Goal: Task Accomplishment & Management: Complete application form

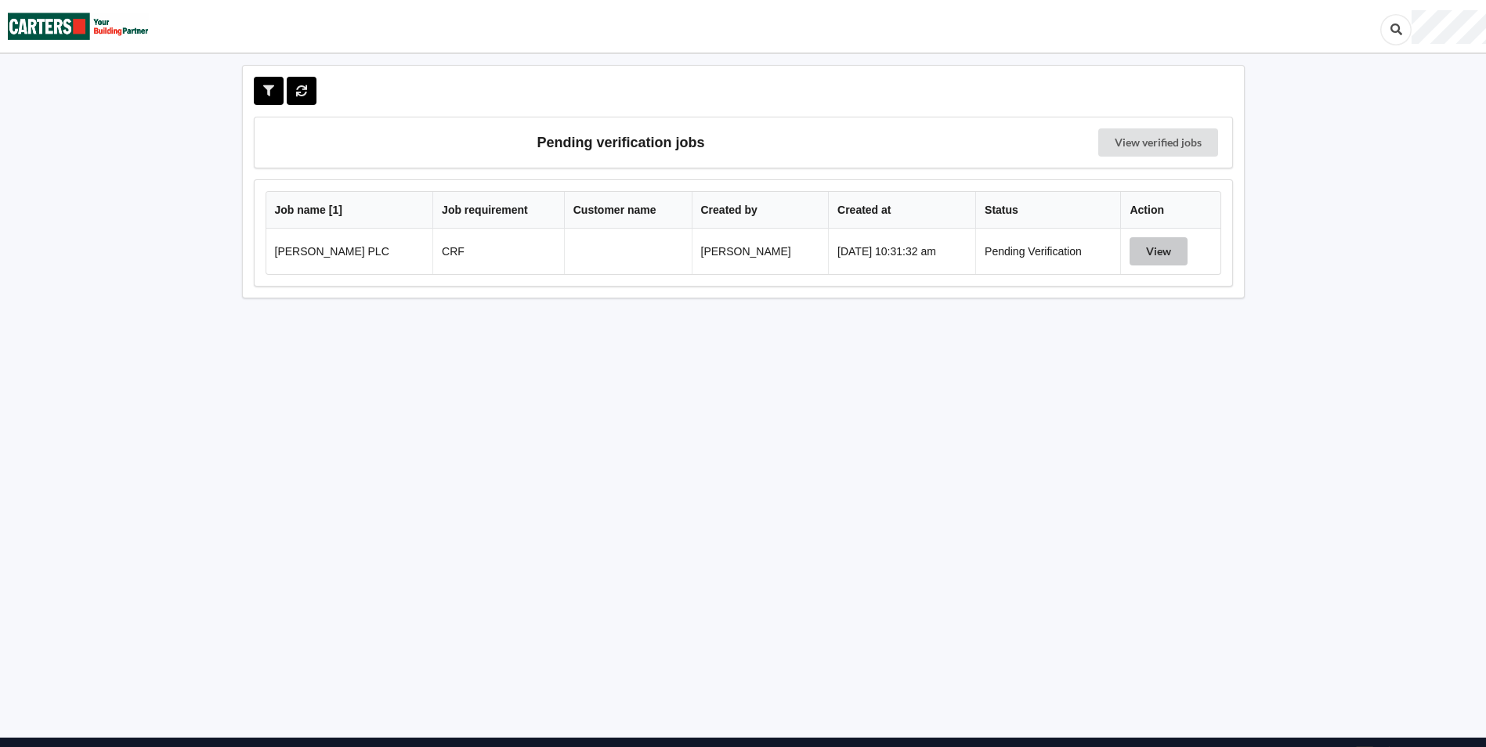
click at [1152, 251] on button "View" at bounding box center [1159, 251] width 58 height 28
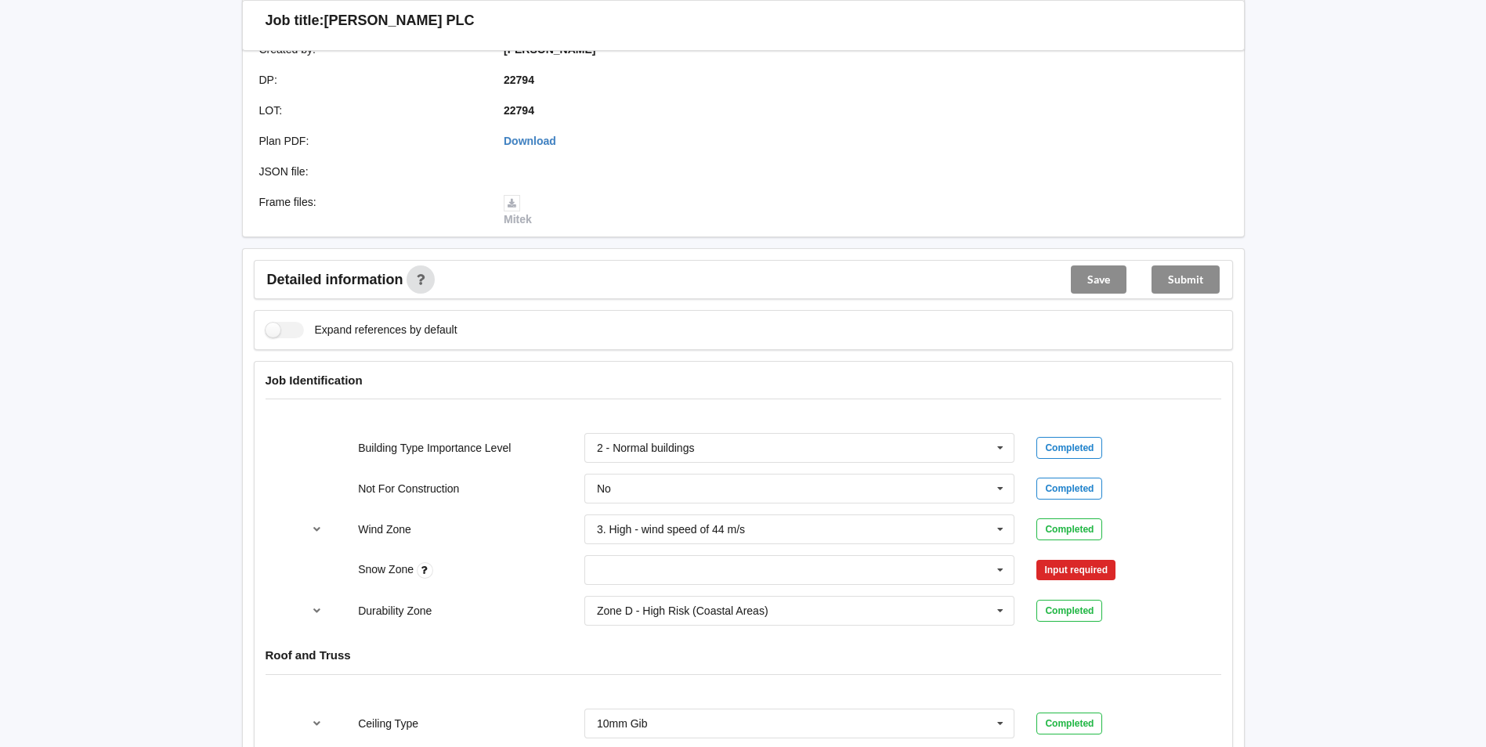
scroll to position [392, 0]
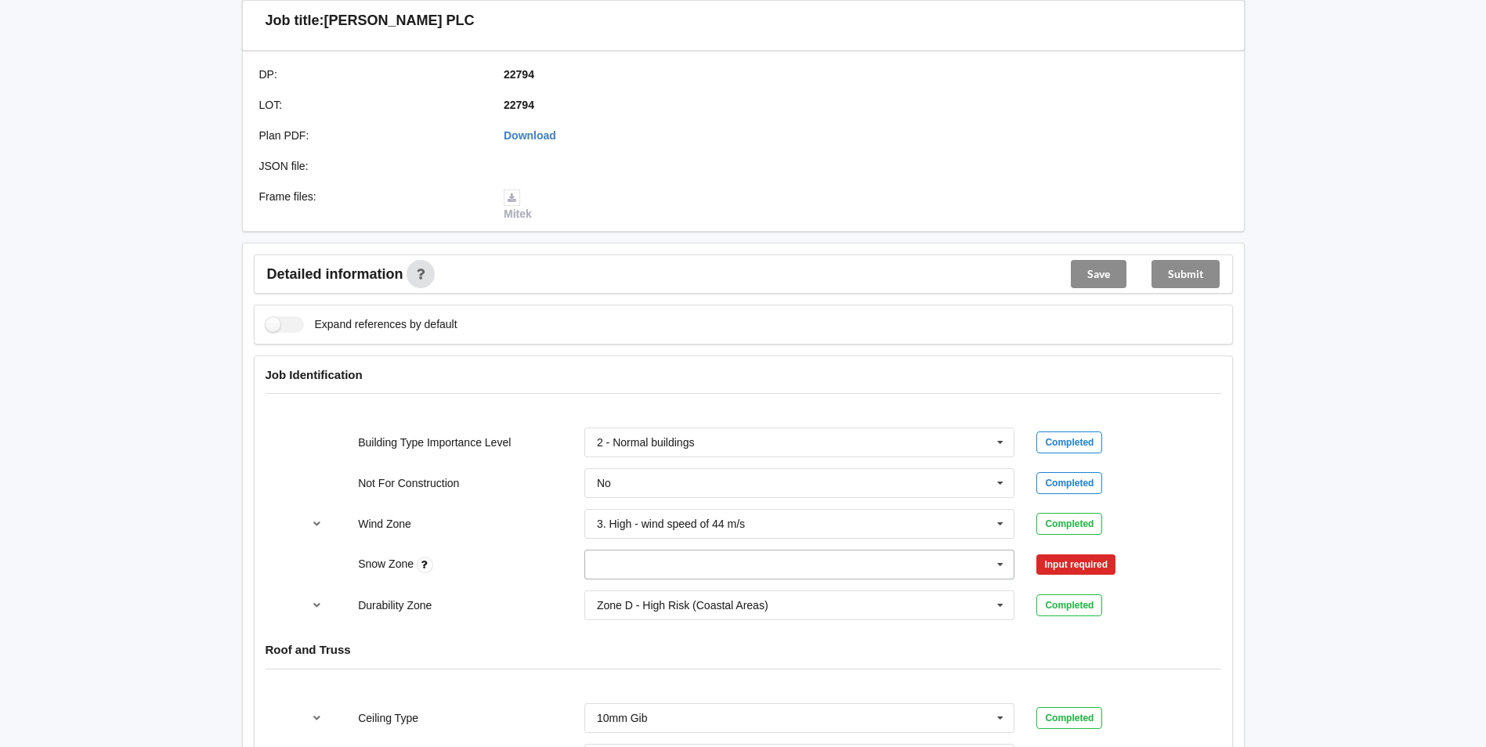
click at [1003, 566] on icon at bounding box center [1001, 565] width 24 height 29
click at [599, 393] on span "N0" at bounding box center [605, 391] width 14 height 13
click at [1086, 567] on button "Confirm input" at bounding box center [1082, 565] width 93 height 26
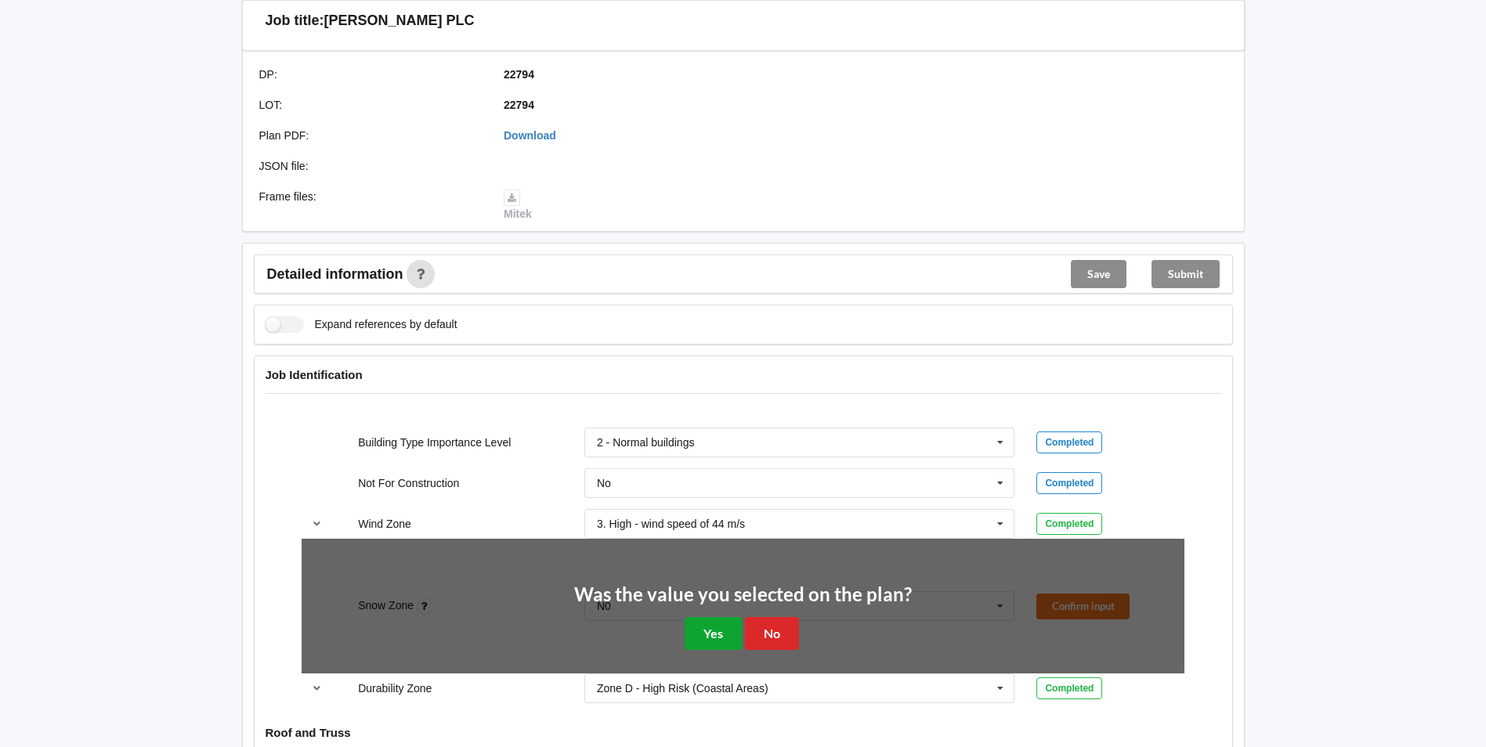
click at [710, 633] on button "Yes" at bounding box center [713, 633] width 57 height 32
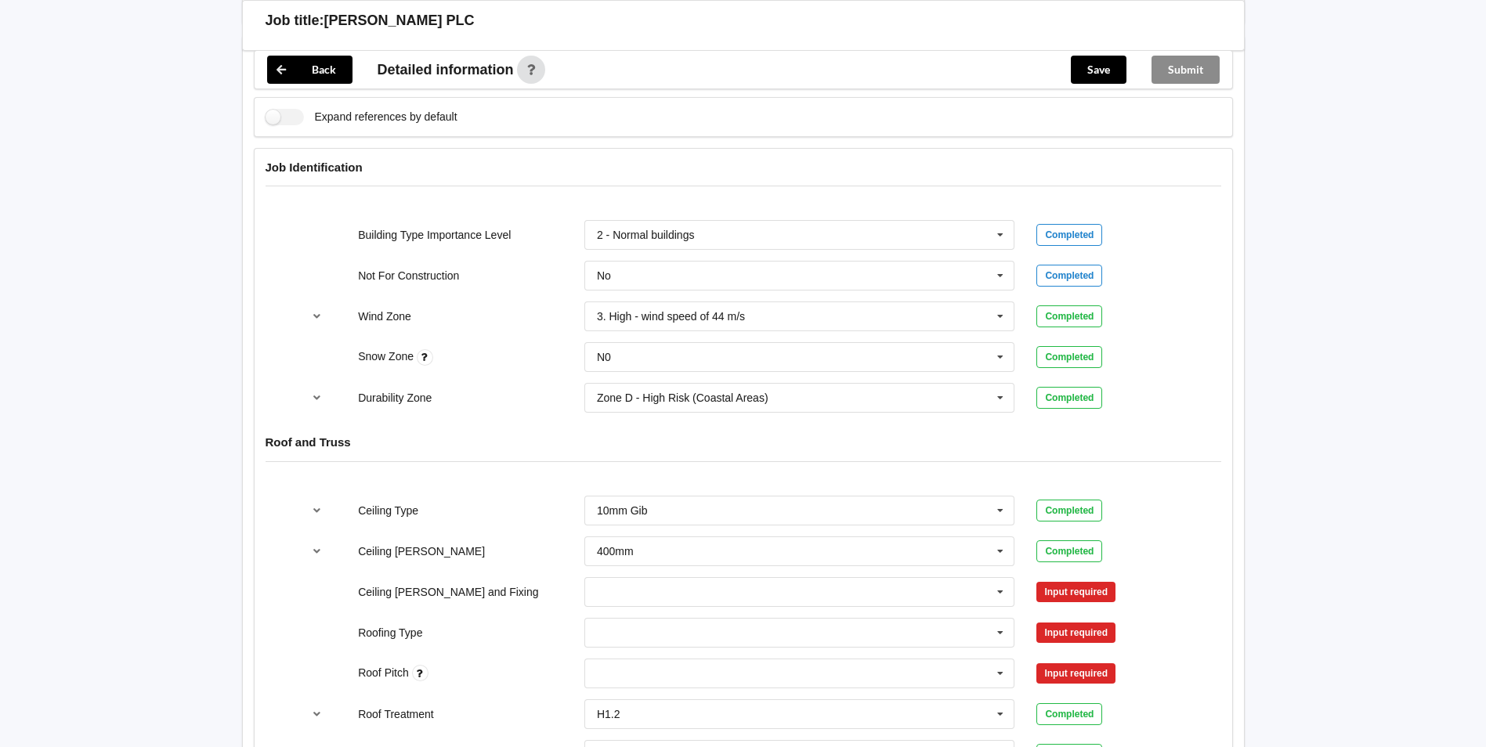
scroll to position [627, 0]
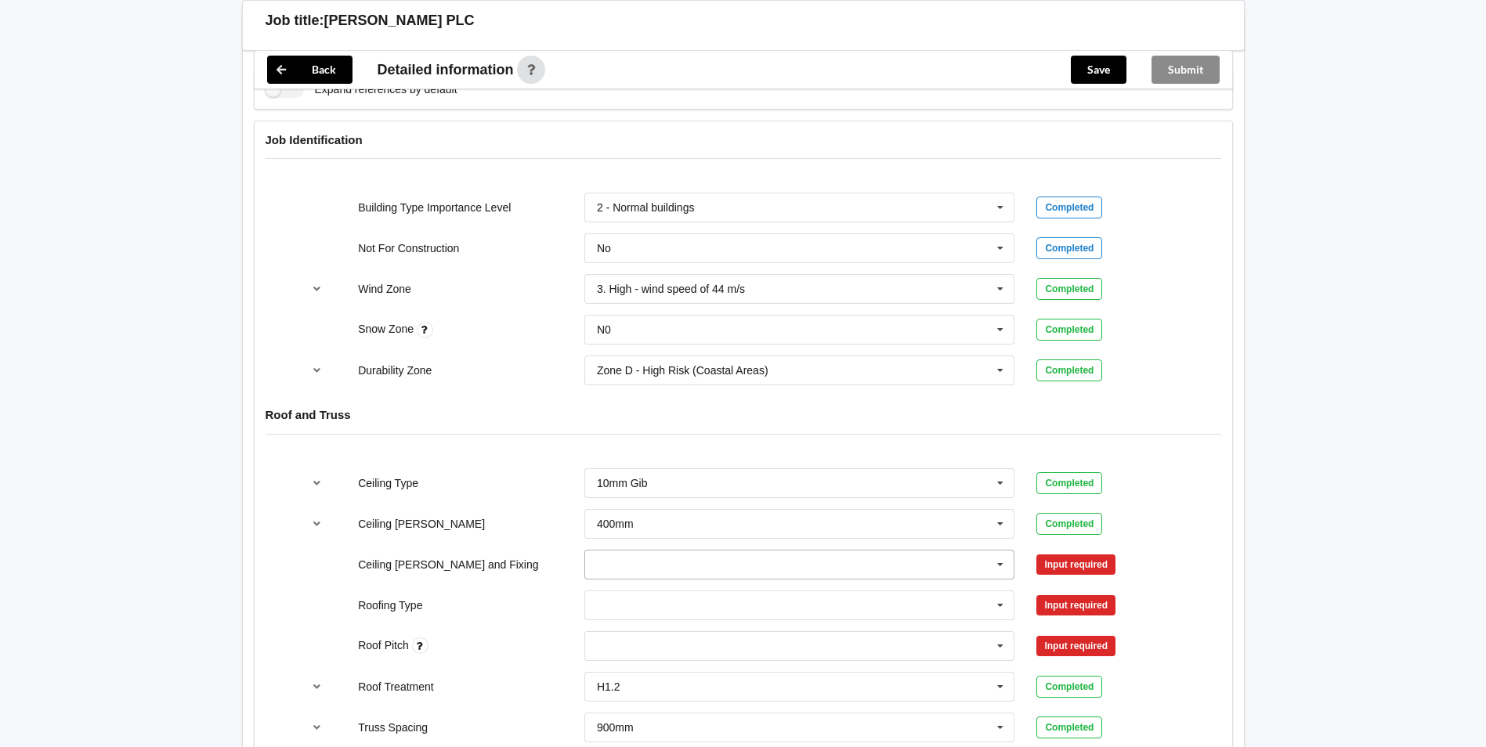
click at [1001, 564] on icon at bounding box center [1001, 565] width 24 height 29
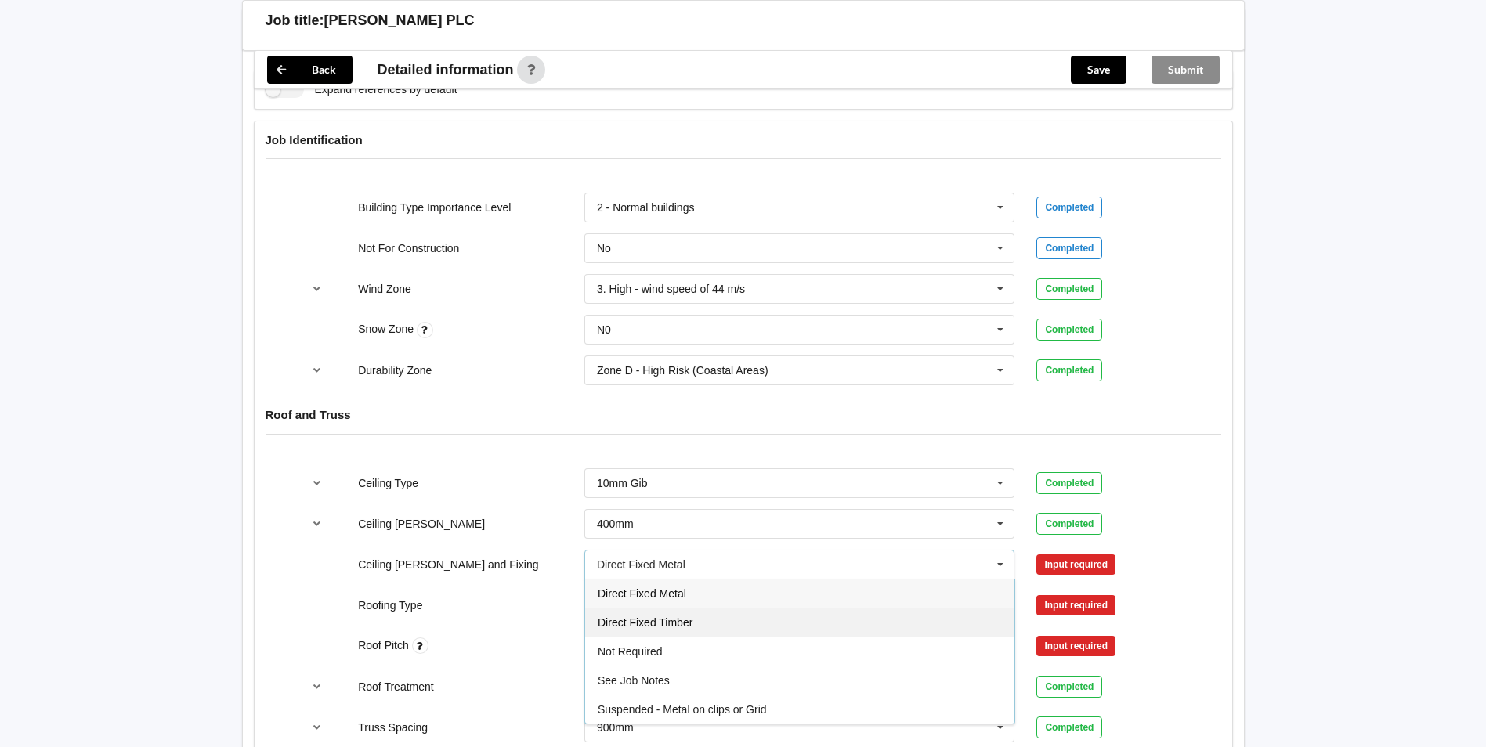
click at [804, 620] on div "Direct Fixed Timber" at bounding box center [799, 622] width 429 height 29
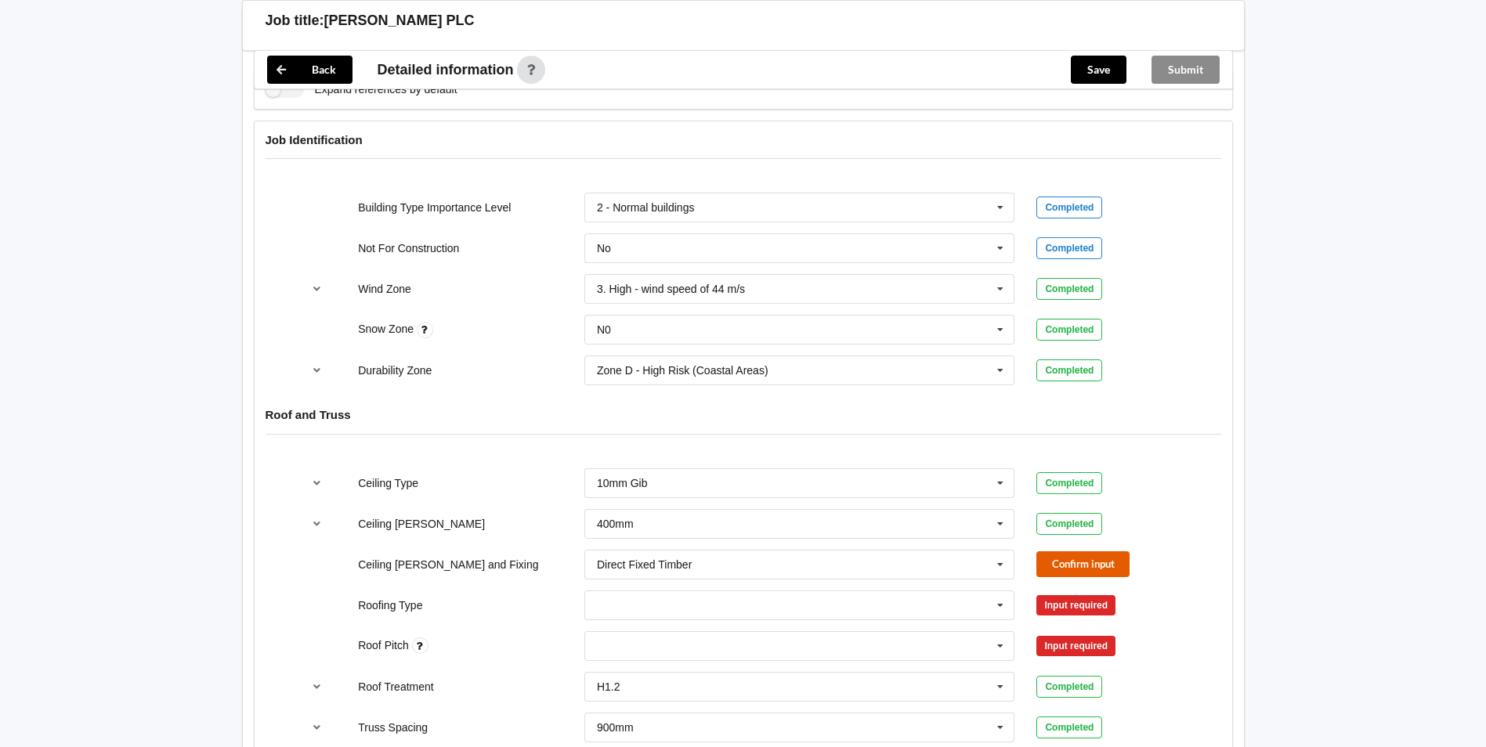
click at [1074, 563] on button "Confirm input" at bounding box center [1082, 565] width 93 height 26
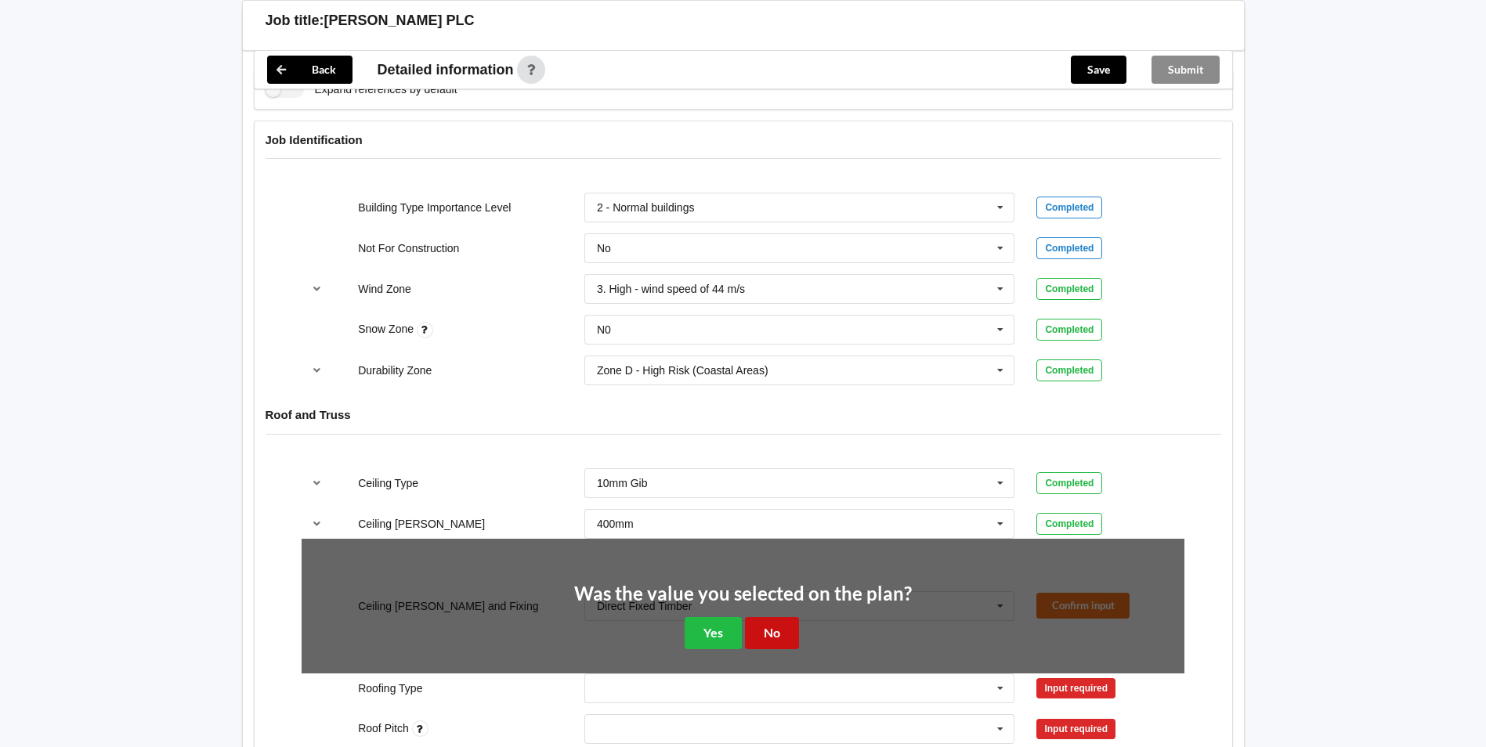
click at [779, 629] on button "No" at bounding box center [772, 633] width 54 height 32
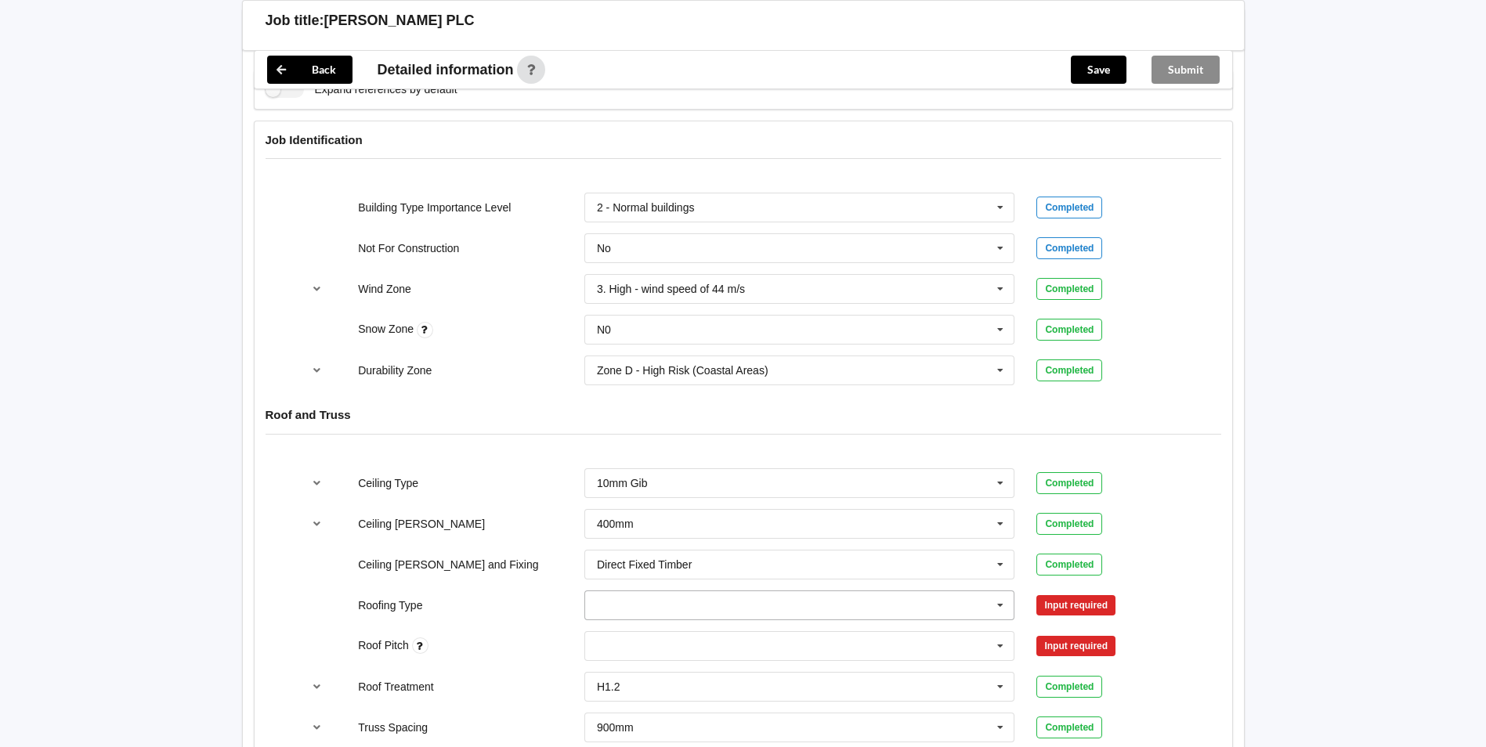
click at [1000, 604] on icon at bounding box center [1001, 605] width 24 height 29
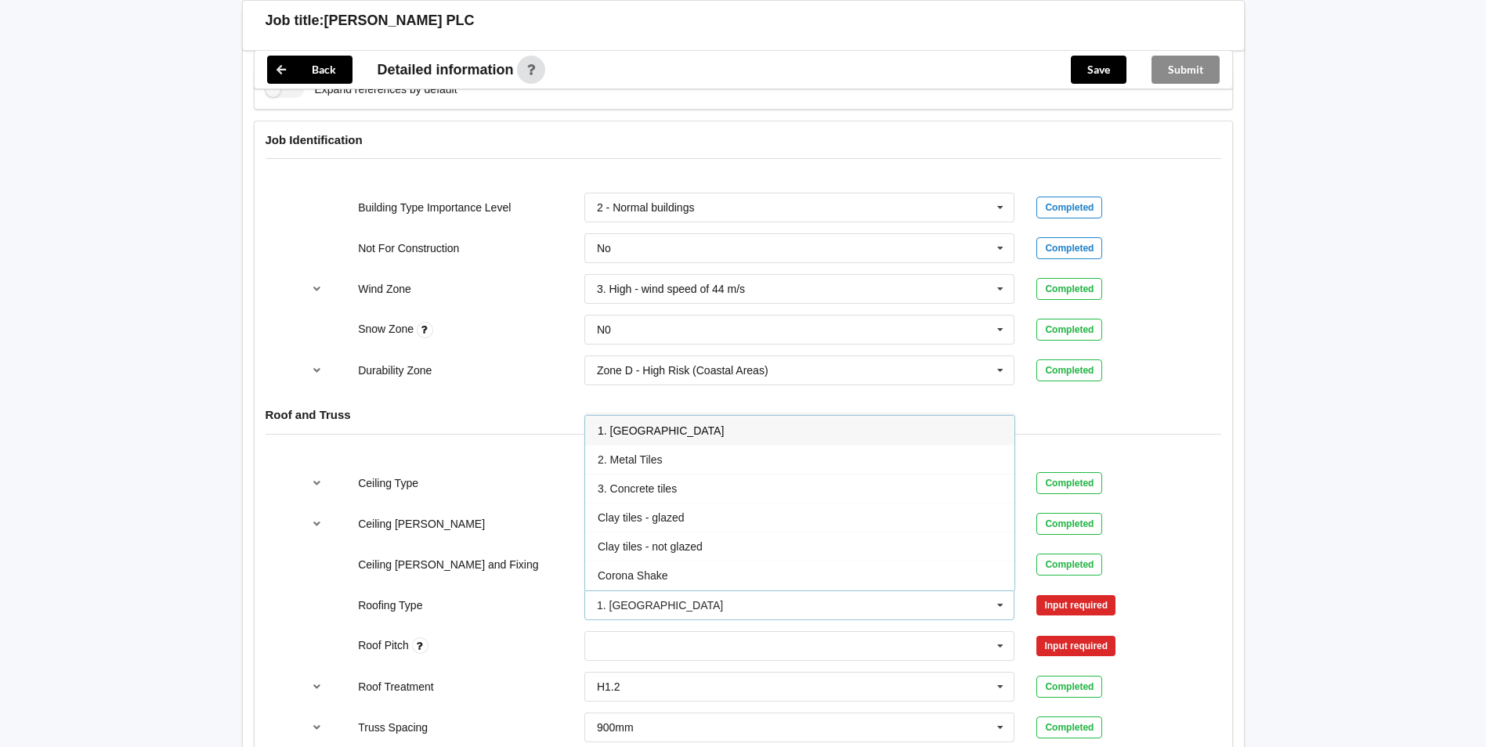
click at [673, 429] on div "1. [GEOGRAPHIC_DATA]" at bounding box center [799, 430] width 429 height 29
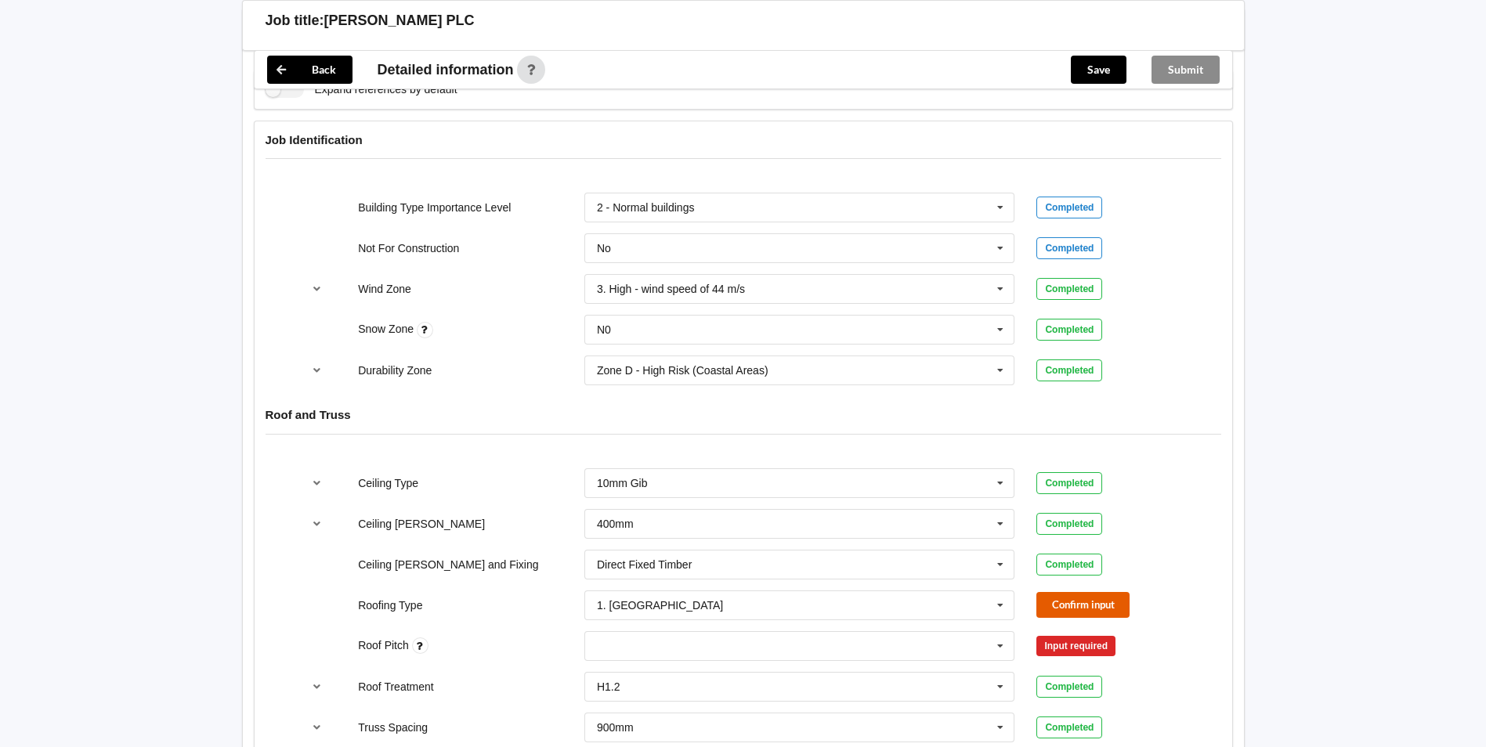
click at [1073, 606] on button "Confirm input" at bounding box center [1082, 605] width 93 height 26
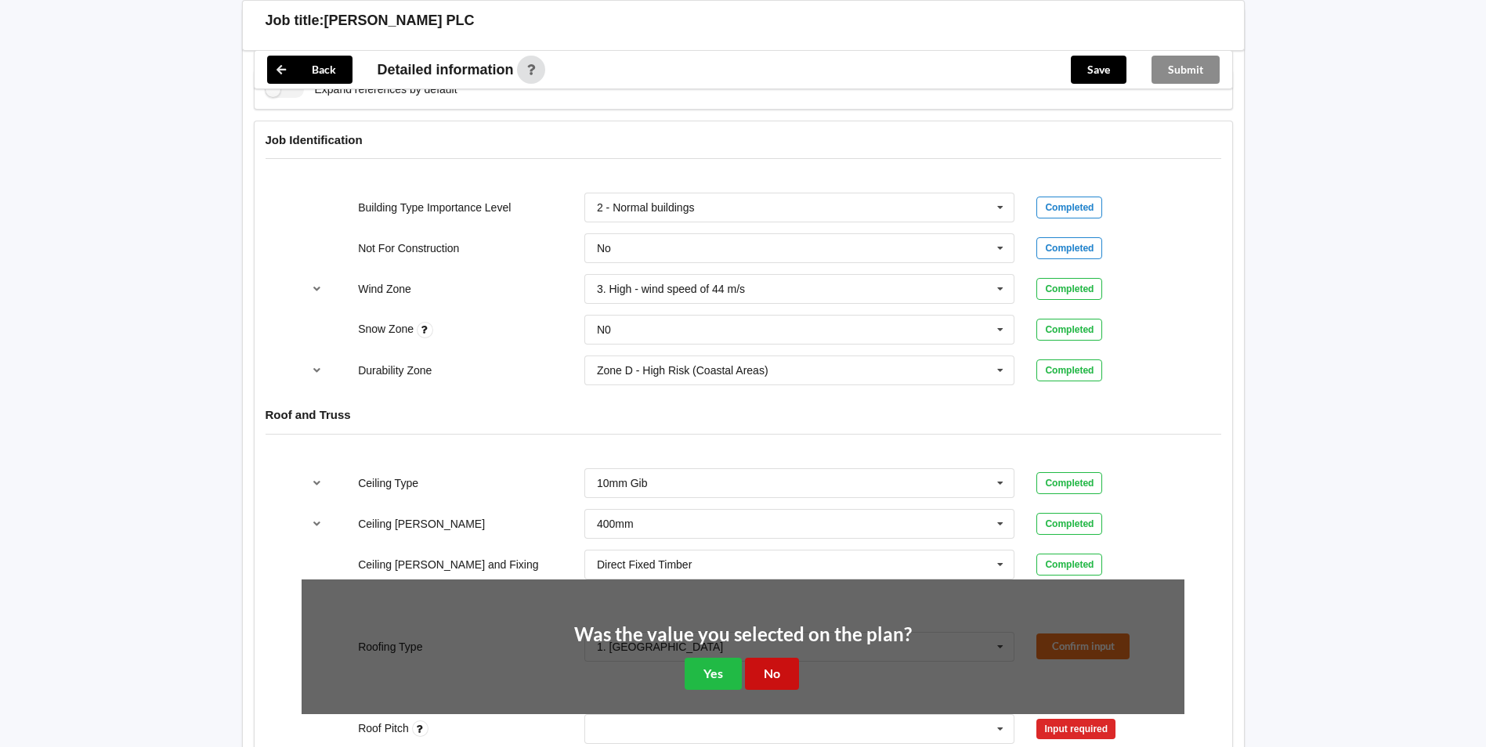
click at [763, 670] on button "No" at bounding box center [772, 674] width 54 height 32
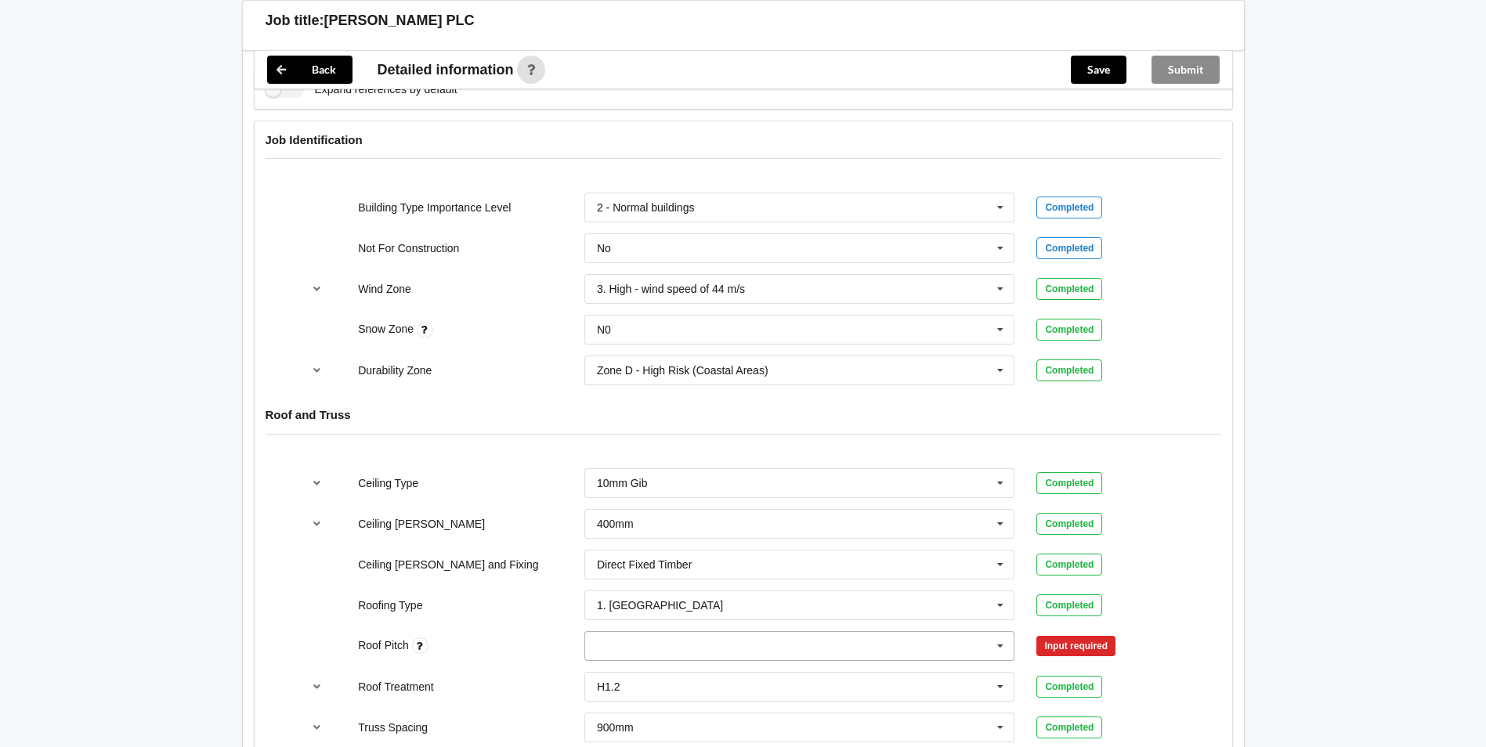
click at [635, 643] on div "None" at bounding box center [799, 646] width 431 height 30
type input "3 deg"
click at [642, 674] on b "3 deg" at bounding box center [631, 675] width 29 height 13
click at [1083, 640] on button "Confirm input" at bounding box center [1082, 646] width 93 height 26
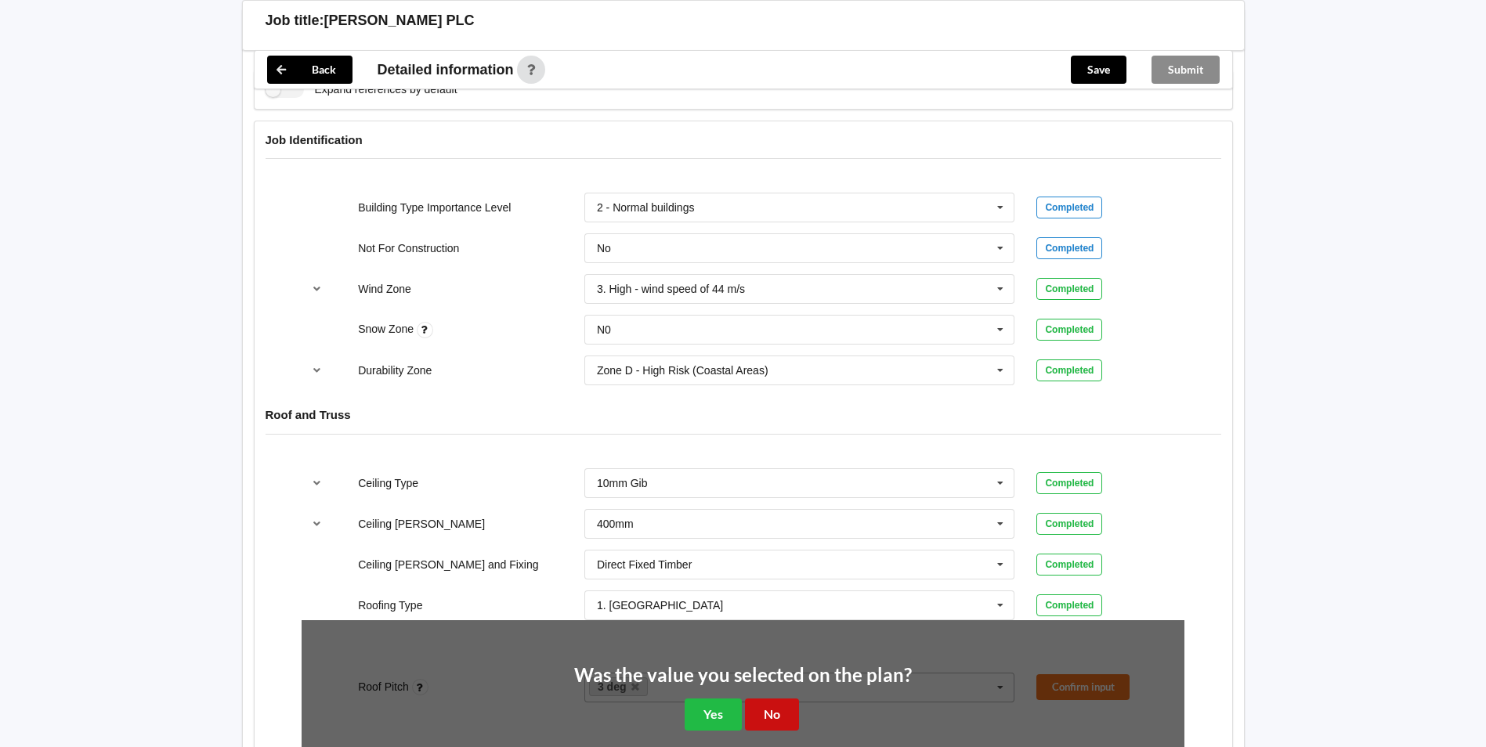
click at [771, 723] on button "No" at bounding box center [772, 715] width 54 height 32
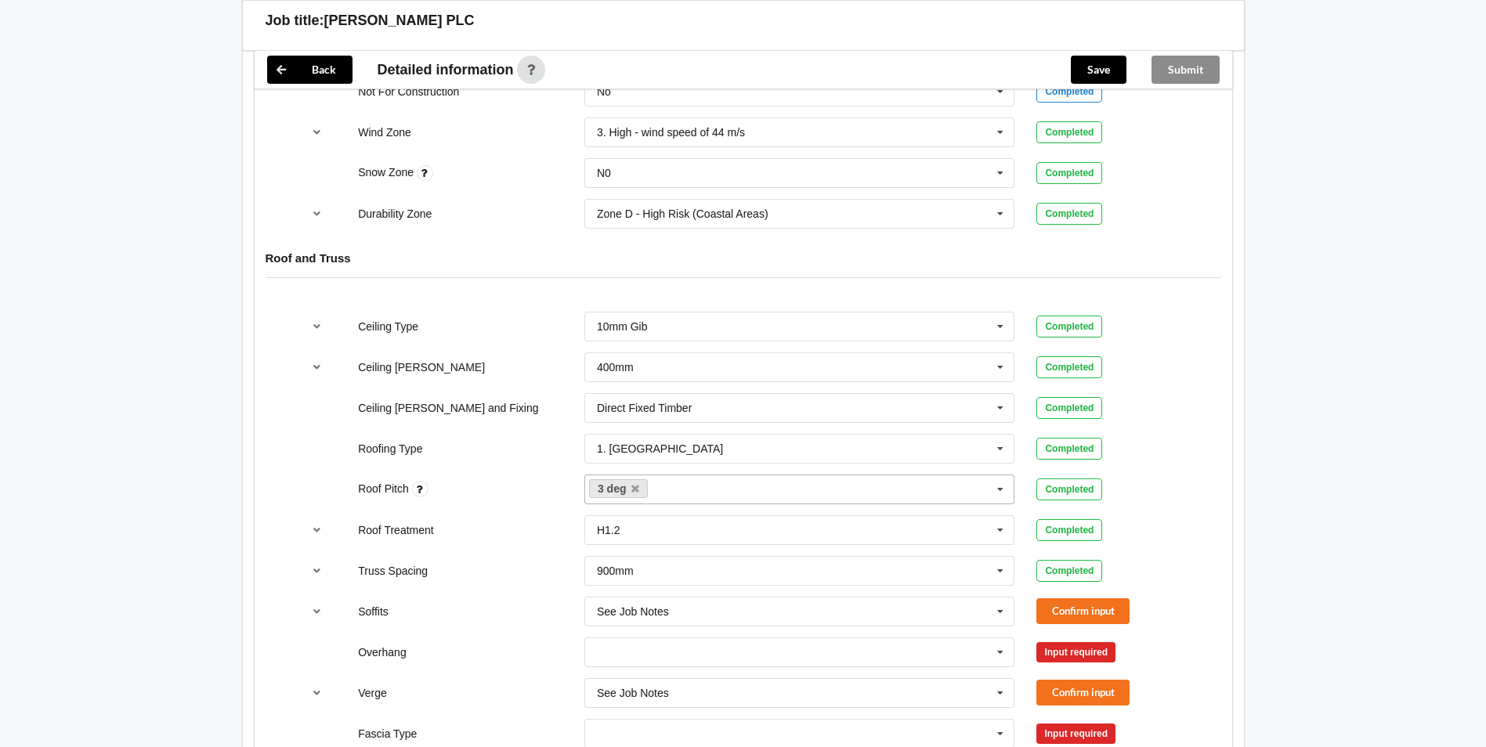
scroll to position [862, 0]
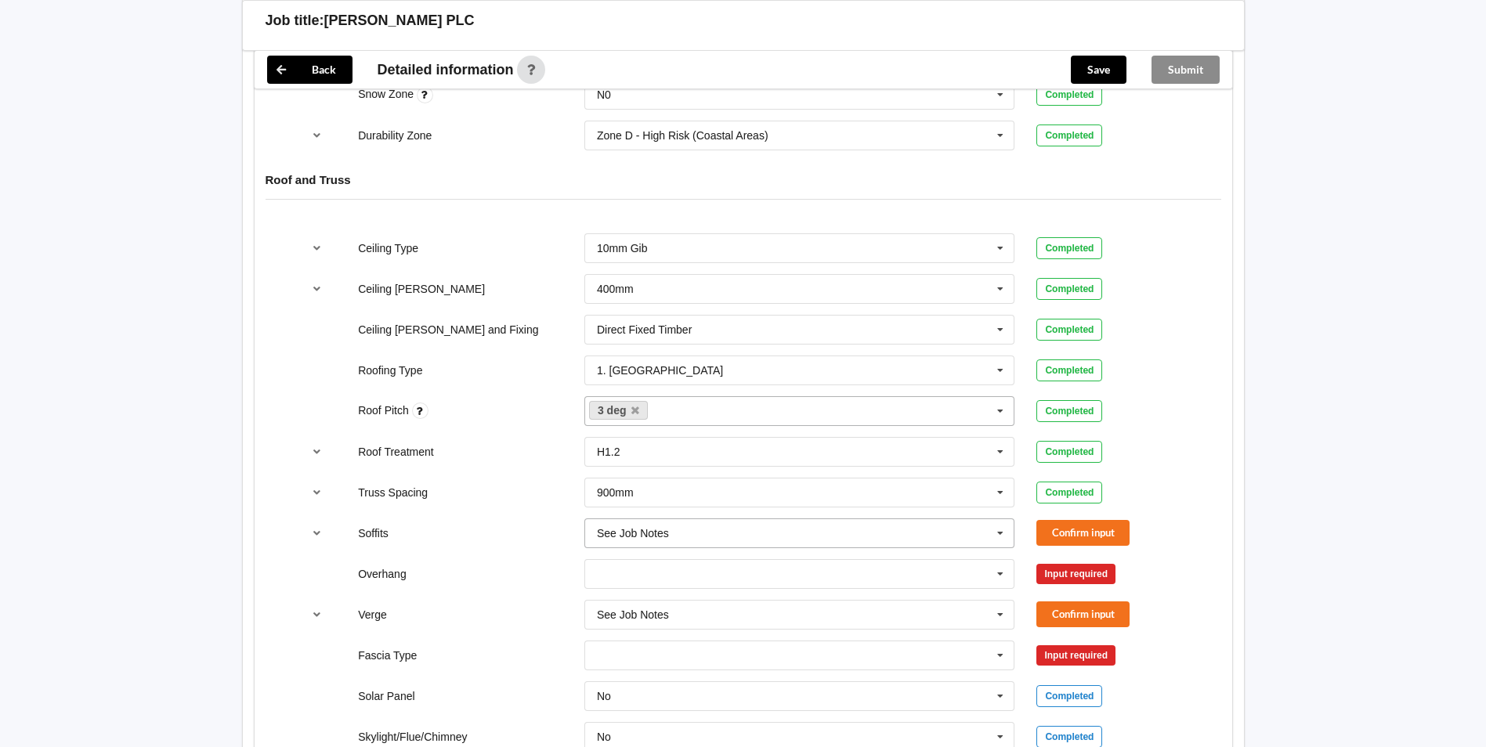
click at [1002, 533] on icon at bounding box center [1001, 533] width 24 height 29
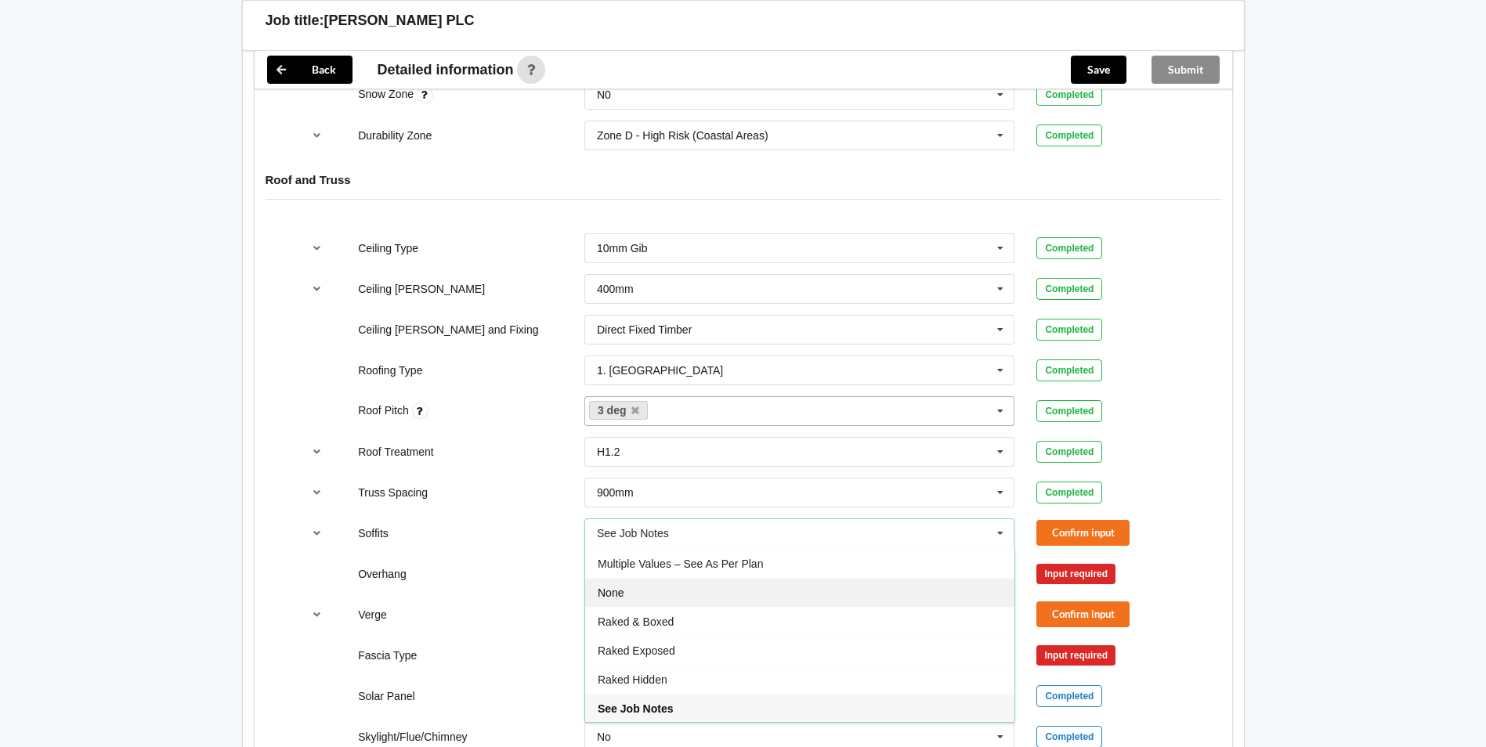
click at [721, 592] on div "None" at bounding box center [799, 592] width 429 height 29
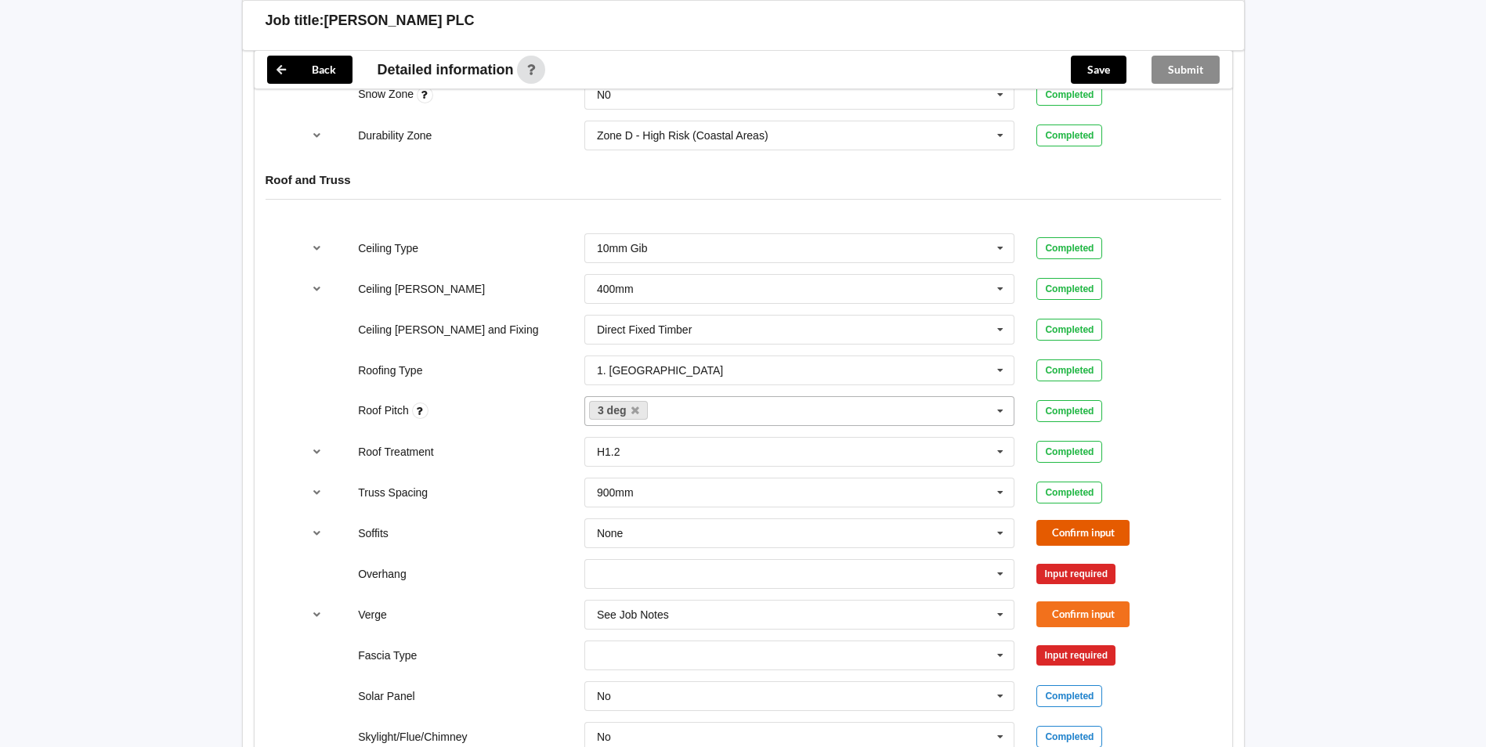
click at [1078, 534] on button "Confirm input" at bounding box center [1082, 533] width 93 height 26
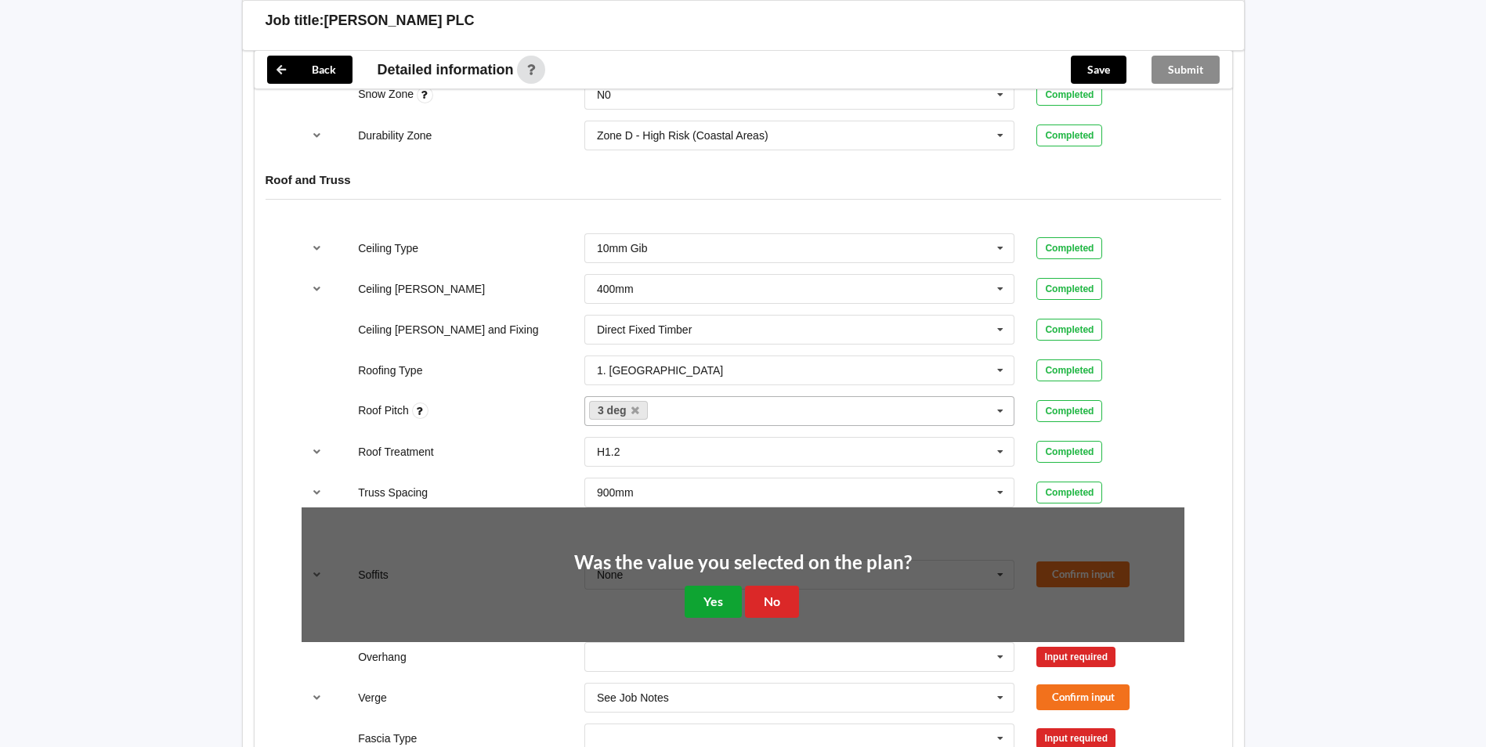
click at [733, 607] on button "Yes" at bounding box center [713, 602] width 57 height 32
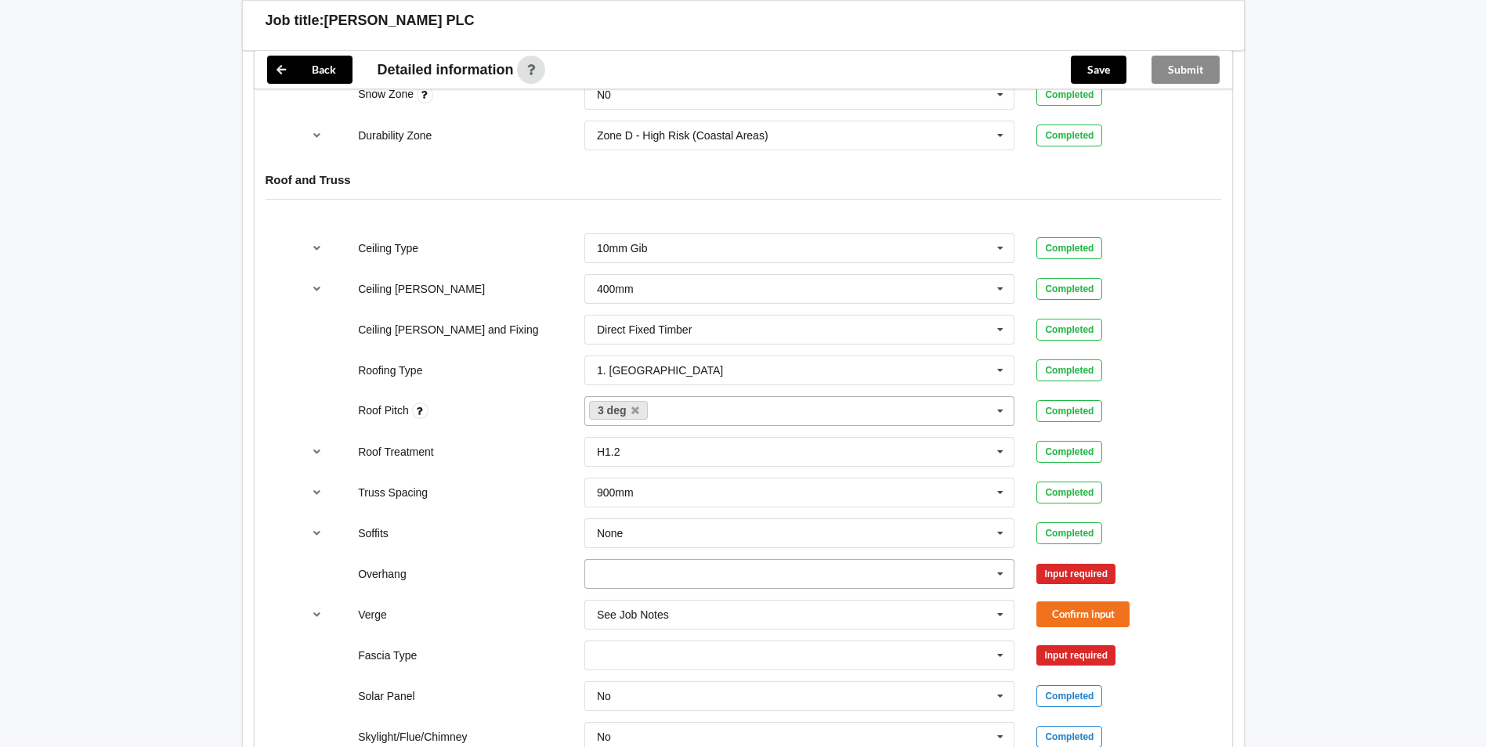
click at [998, 572] on icon at bounding box center [1001, 574] width 24 height 29
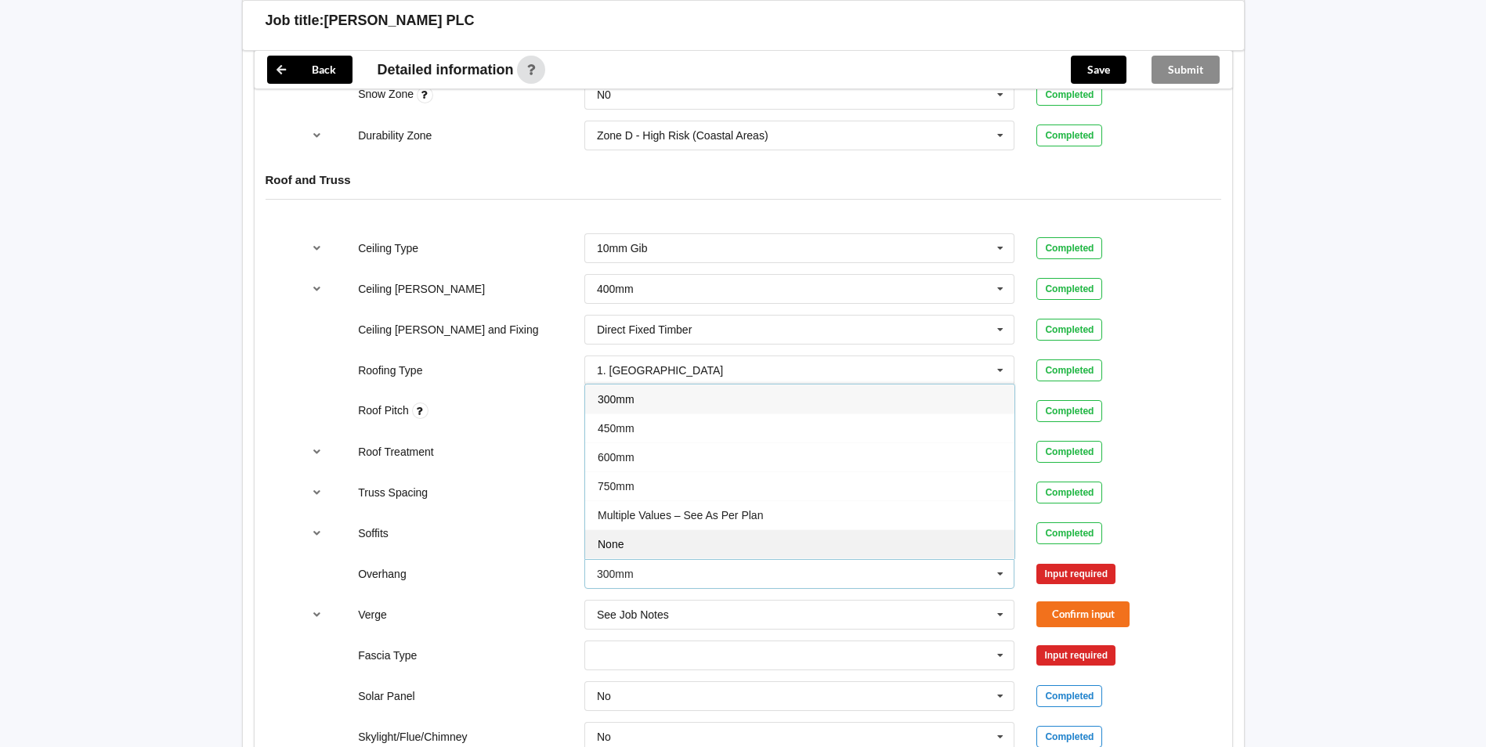
click at [723, 536] on div "None" at bounding box center [799, 544] width 429 height 29
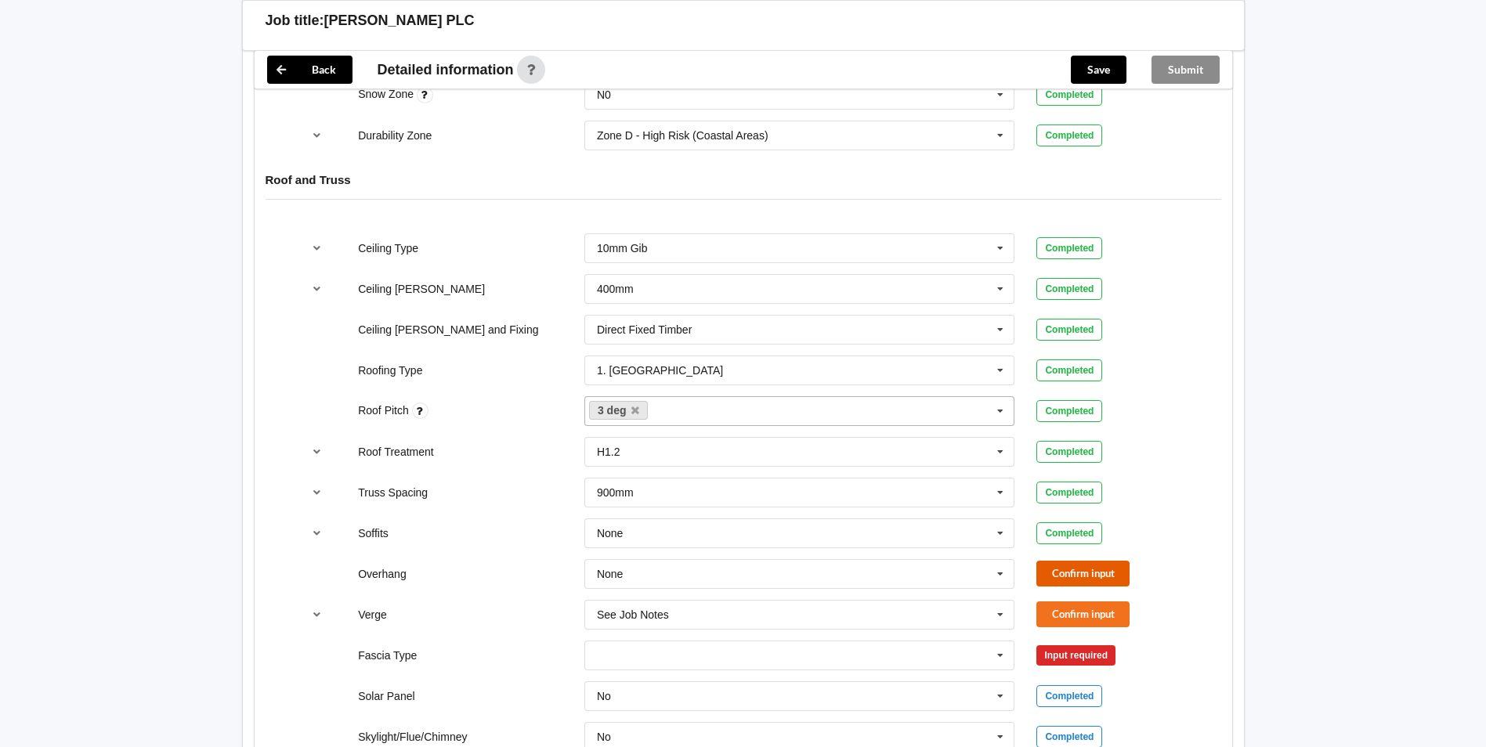
click at [1105, 573] on button "Confirm input" at bounding box center [1082, 574] width 93 height 26
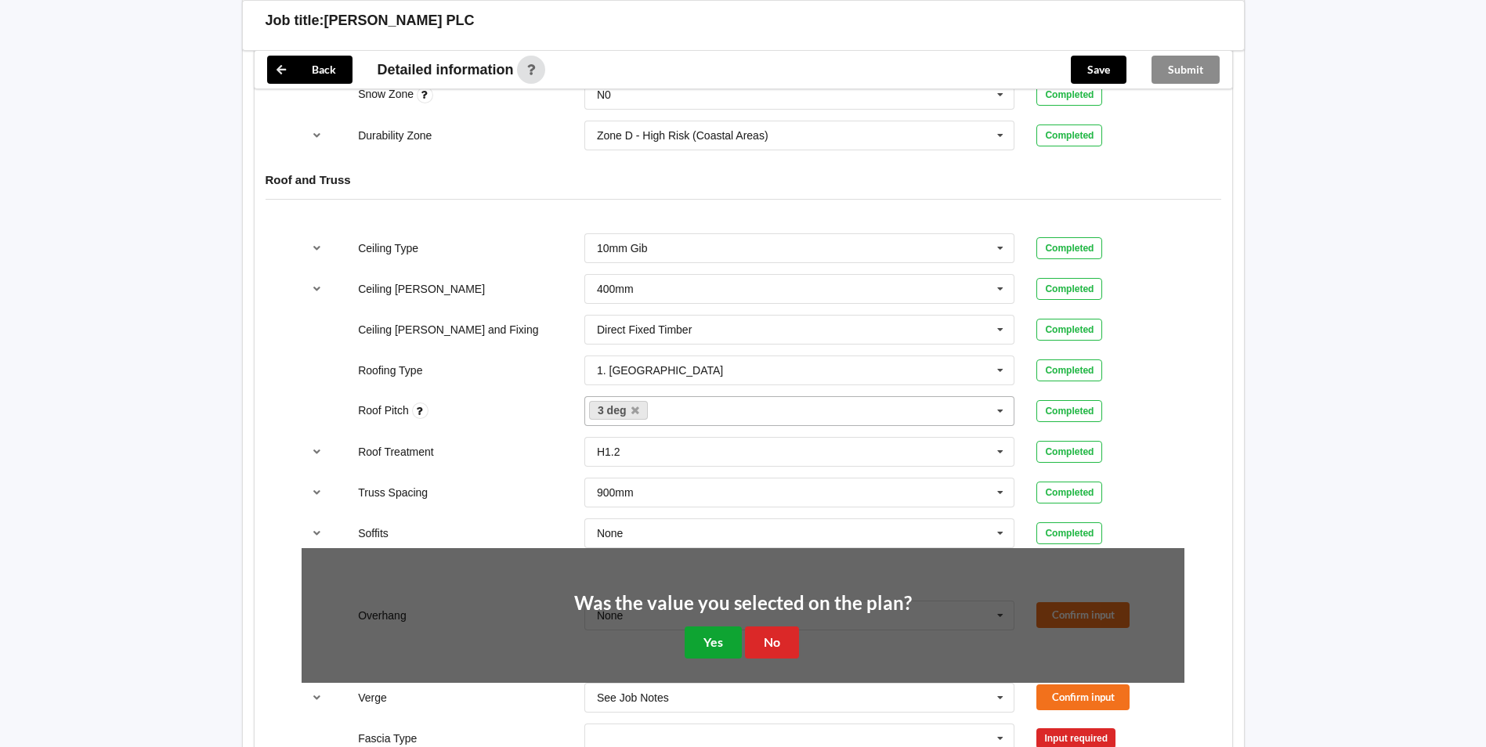
click at [722, 643] on button "Yes" at bounding box center [713, 643] width 57 height 32
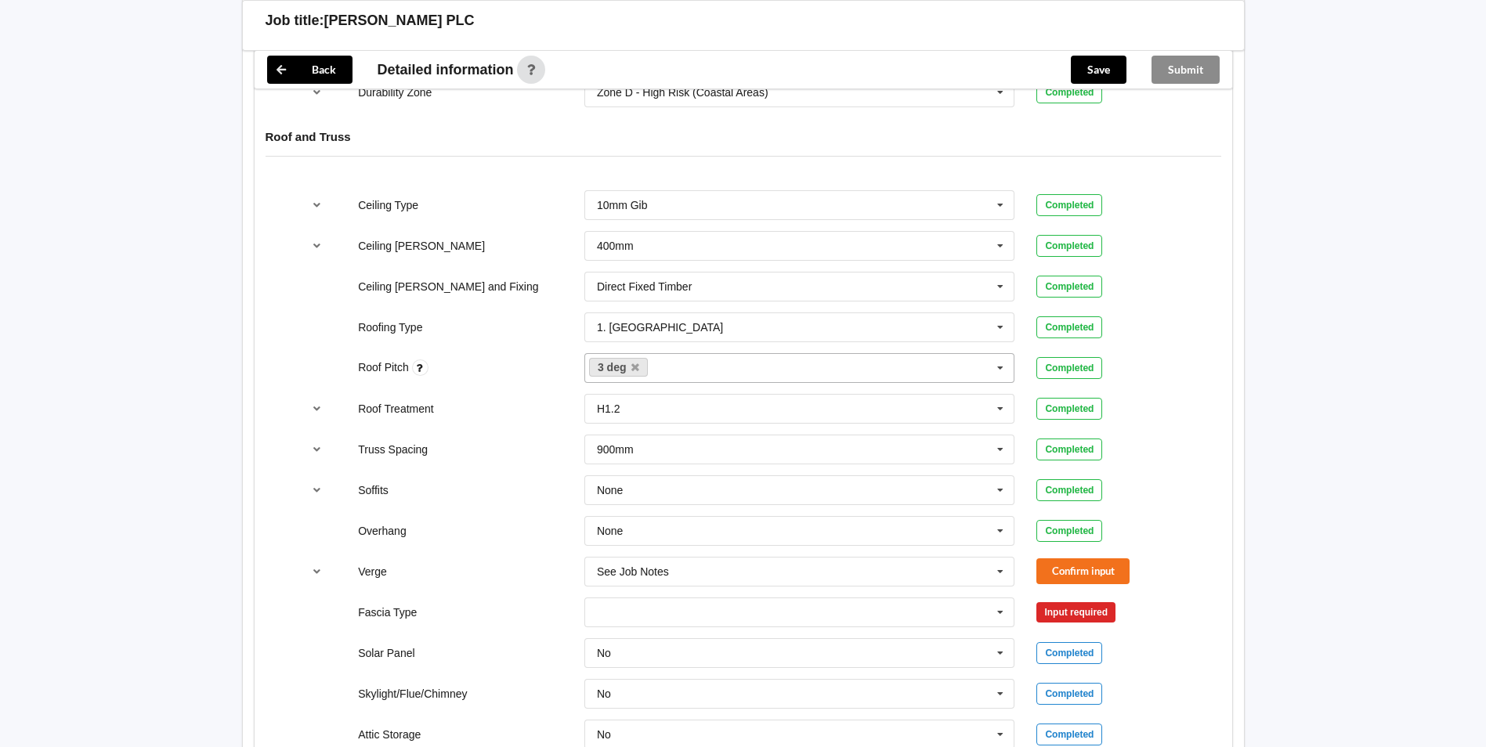
scroll to position [940, 0]
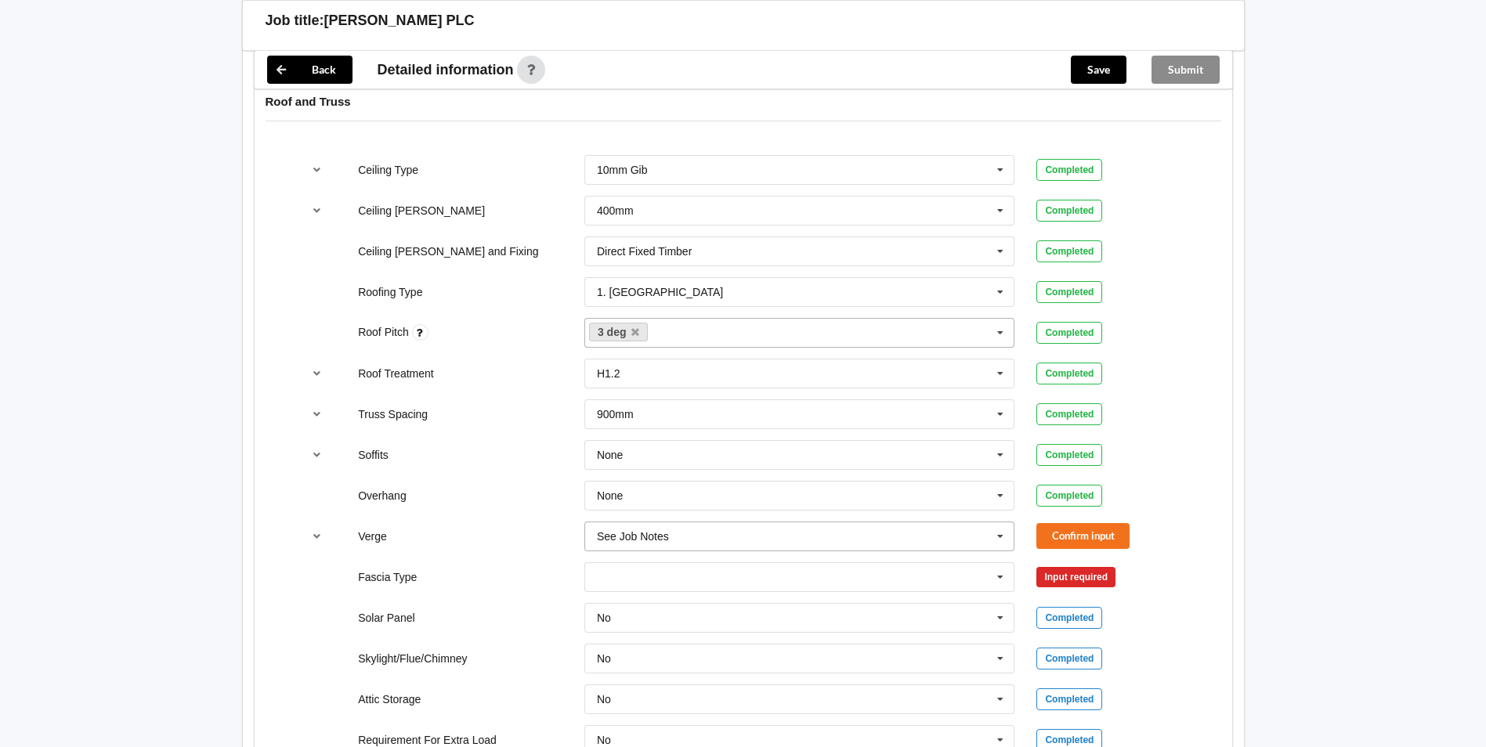
click at [1000, 538] on icon at bounding box center [1001, 537] width 24 height 29
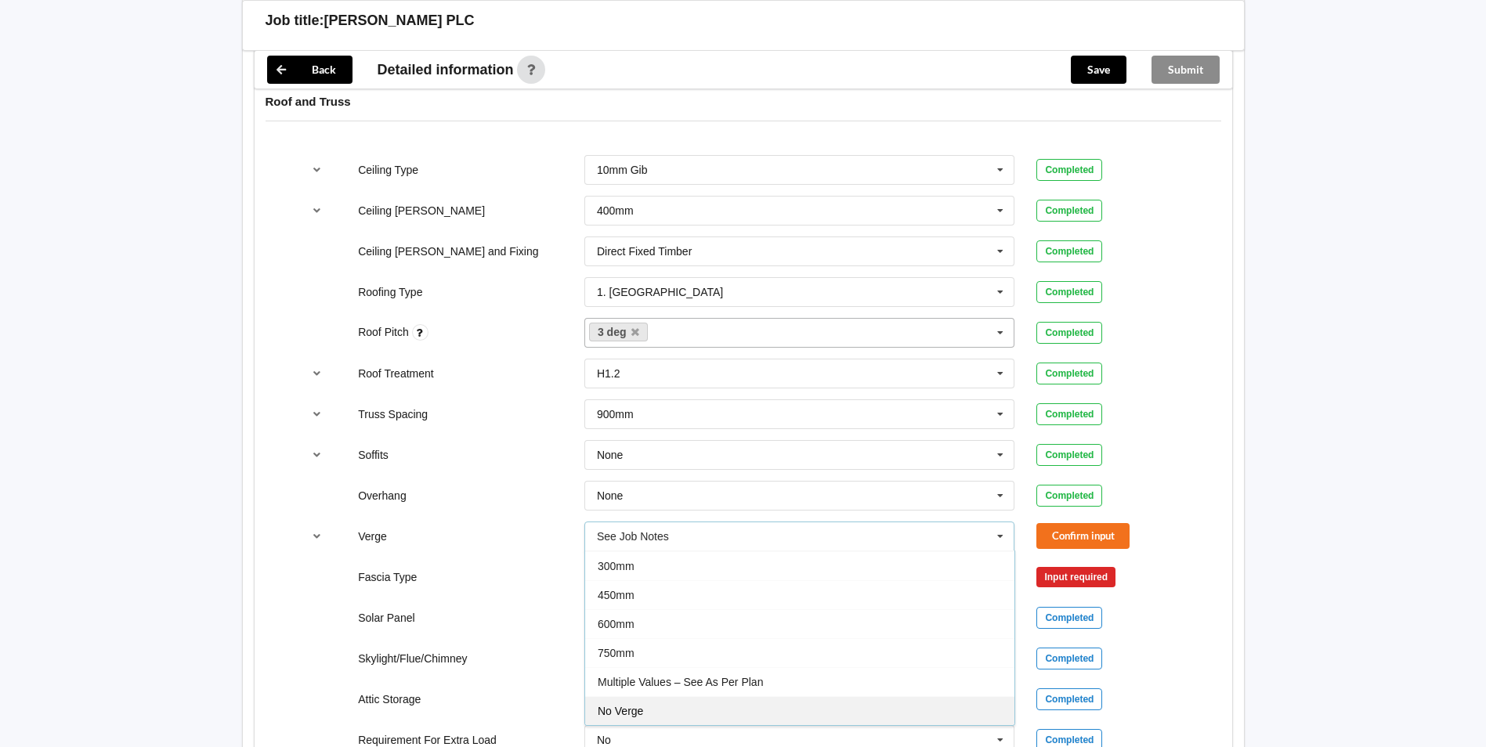
click at [724, 710] on div "No Verge" at bounding box center [799, 710] width 429 height 29
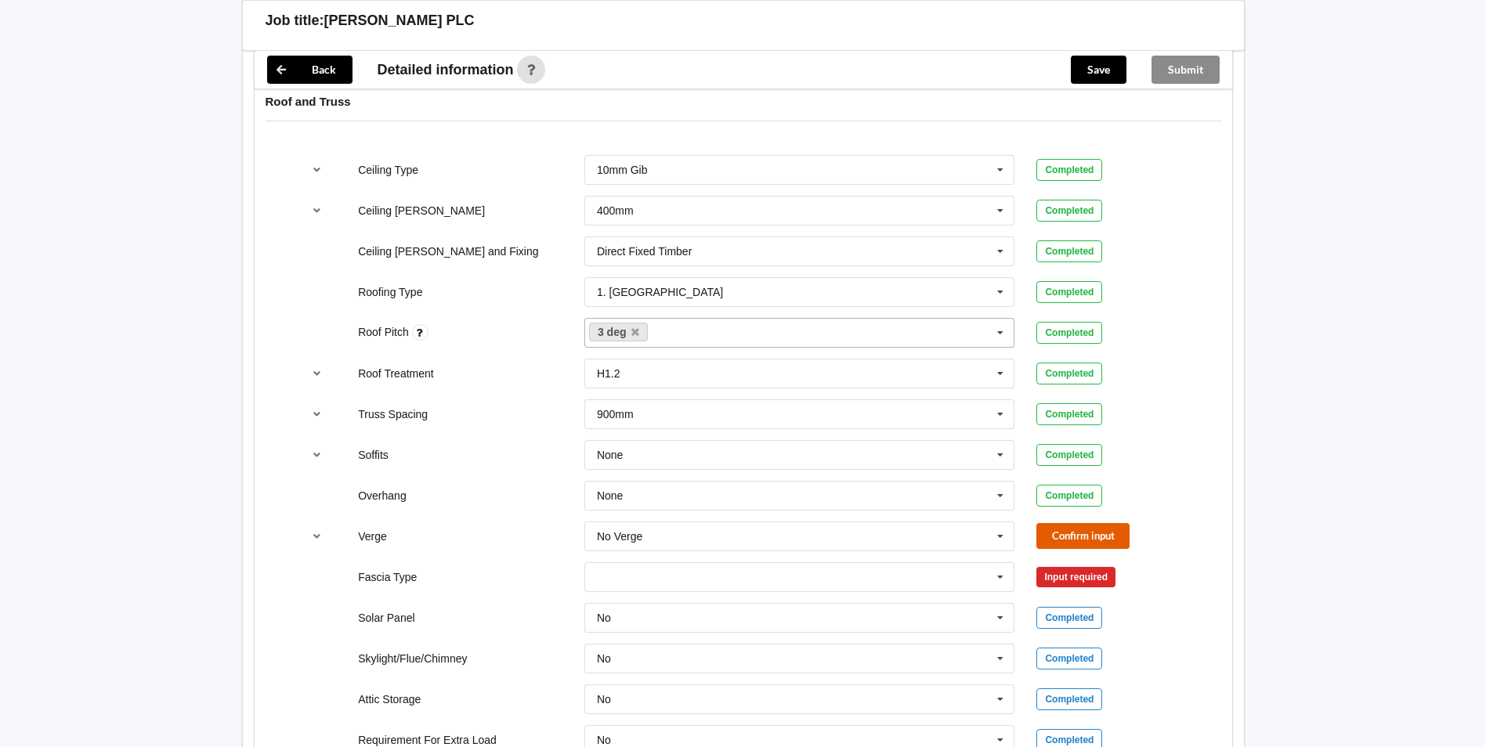
click at [1079, 537] on button "Confirm input" at bounding box center [1082, 536] width 93 height 26
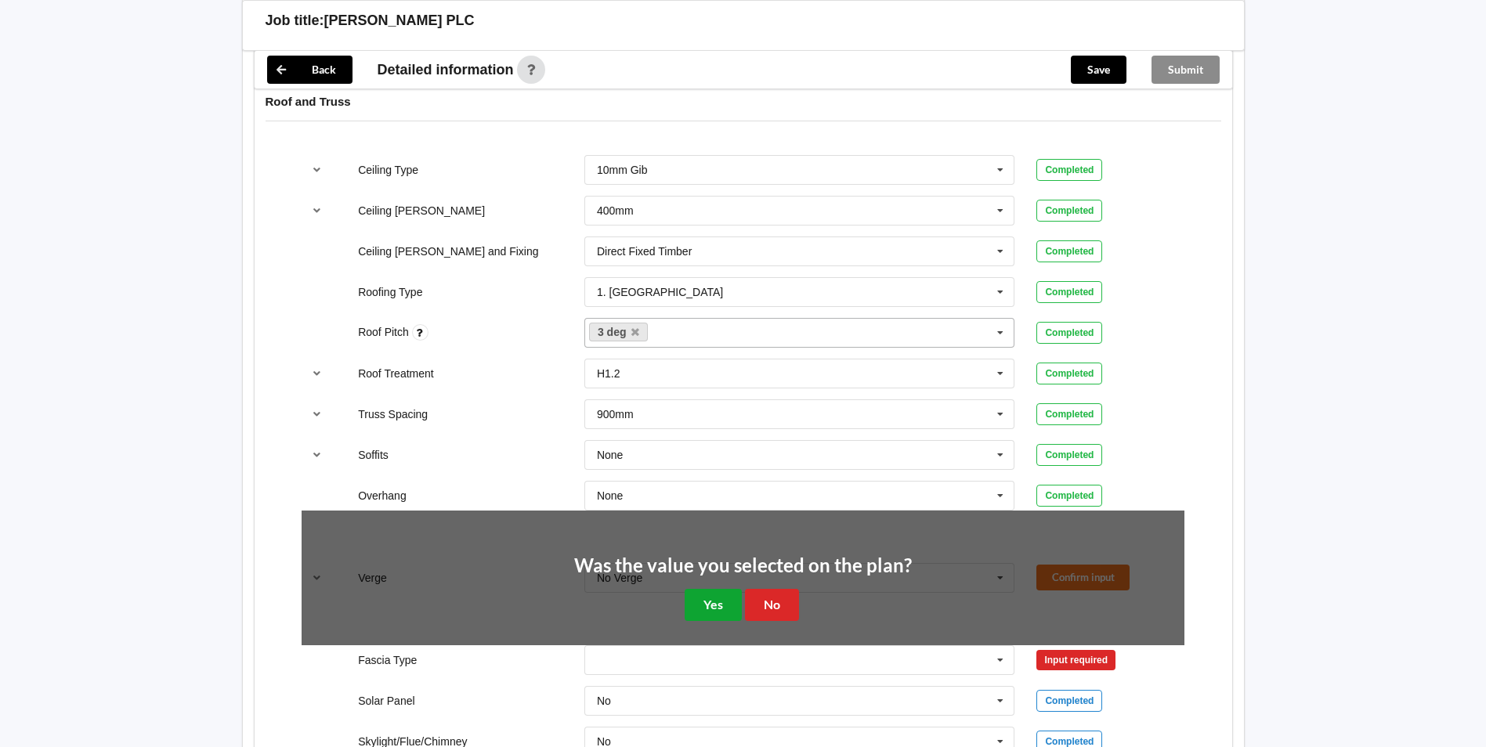
click at [729, 613] on button "Yes" at bounding box center [713, 605] width 57 height 32
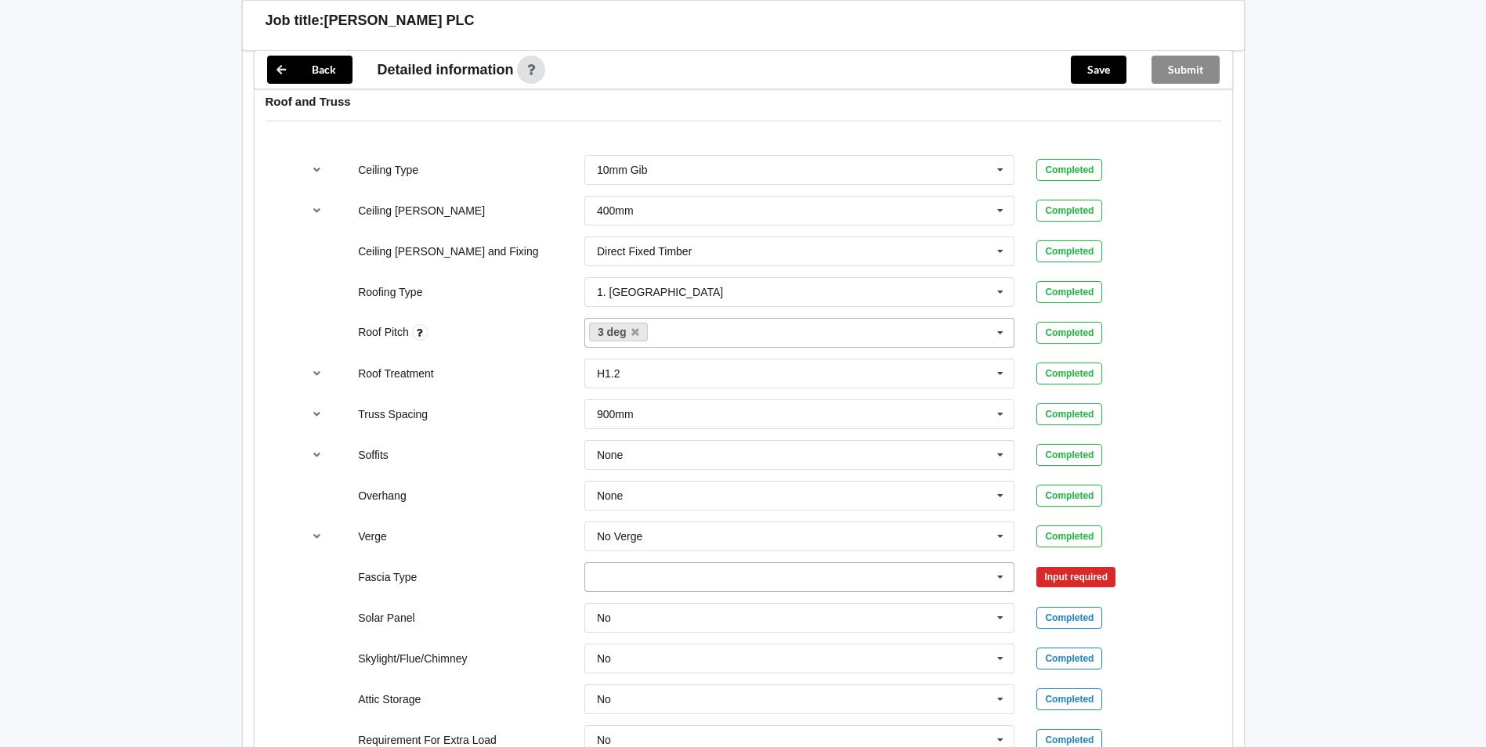
click at [1001, 573] on icon at bounding box center [1001, 577] width 24 height 29
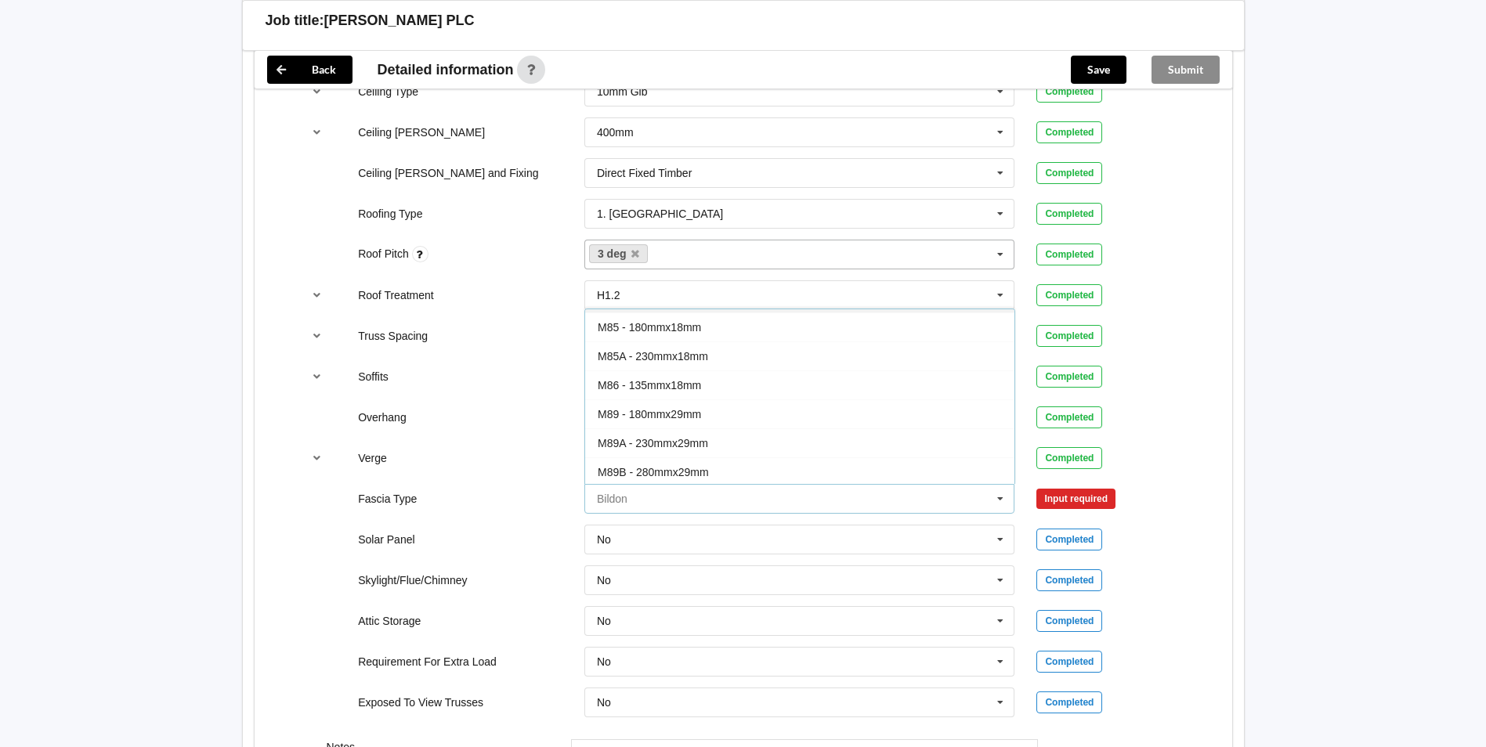
scroll to position [0, 0]
click at [739, 353] on div "Continuous 180" at bounding box center [799, 352] width 429 height 29
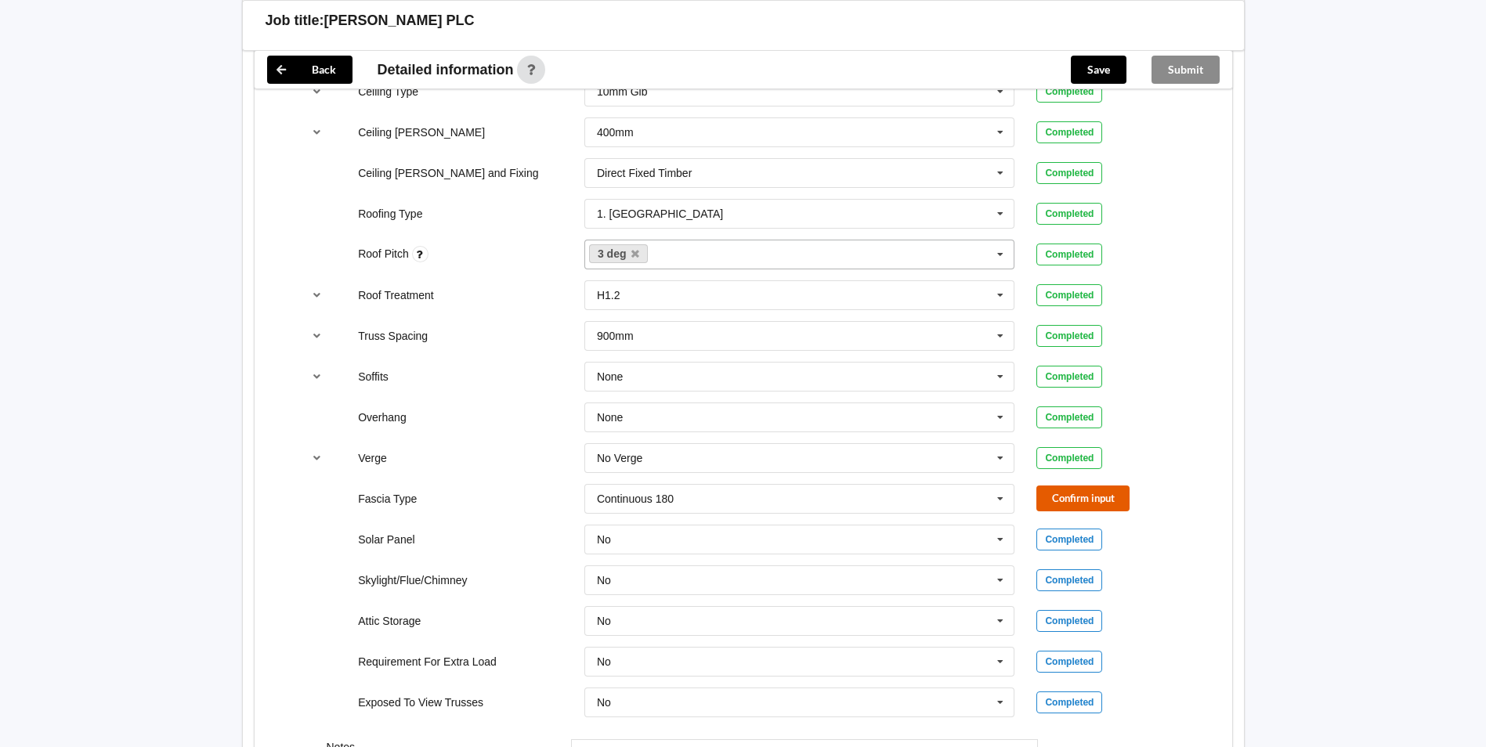
click at [1112, 494] on button "Confirm input" at bounding box center [1082, 499] width 93 height 26
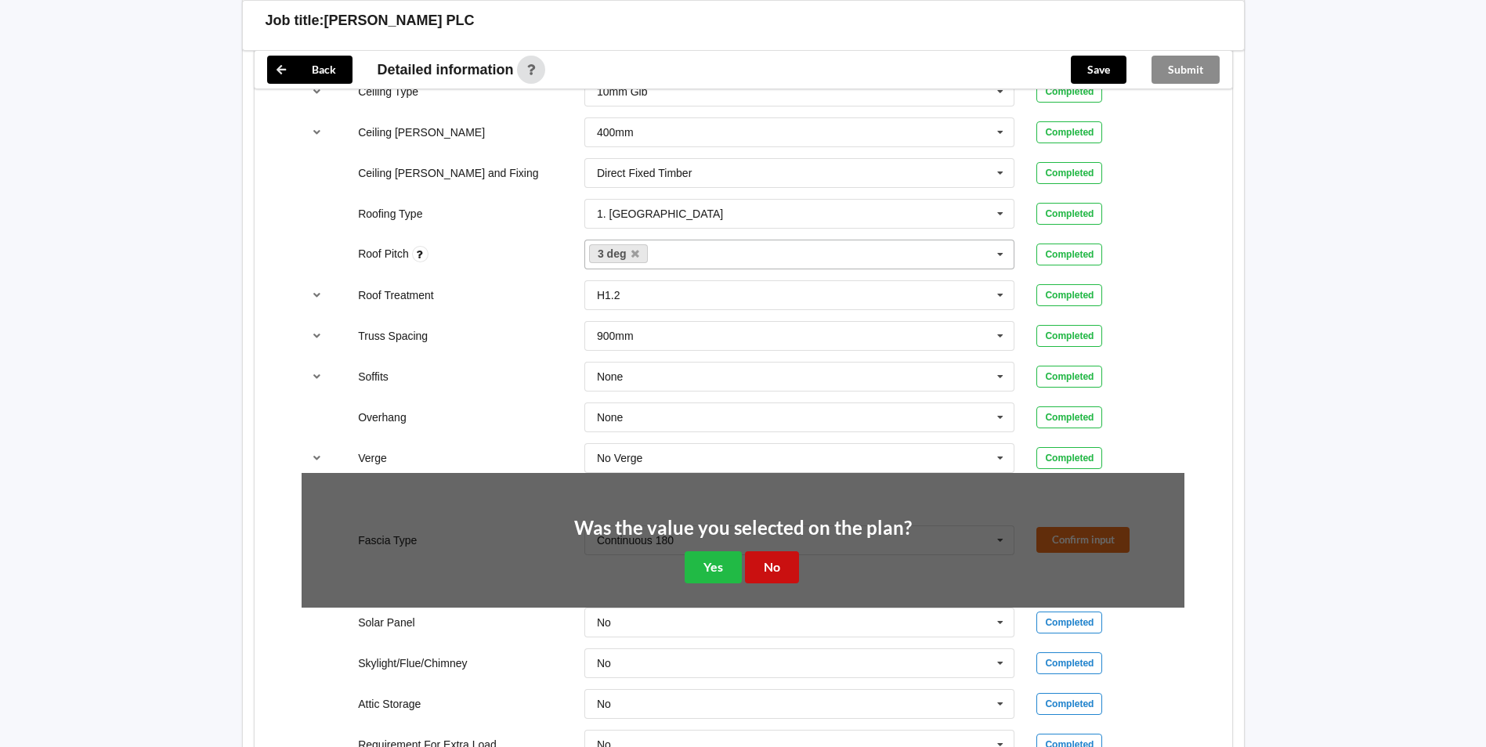
click at [787, 573] on button "No" at bounding box center [772, 568] width 54 height 32
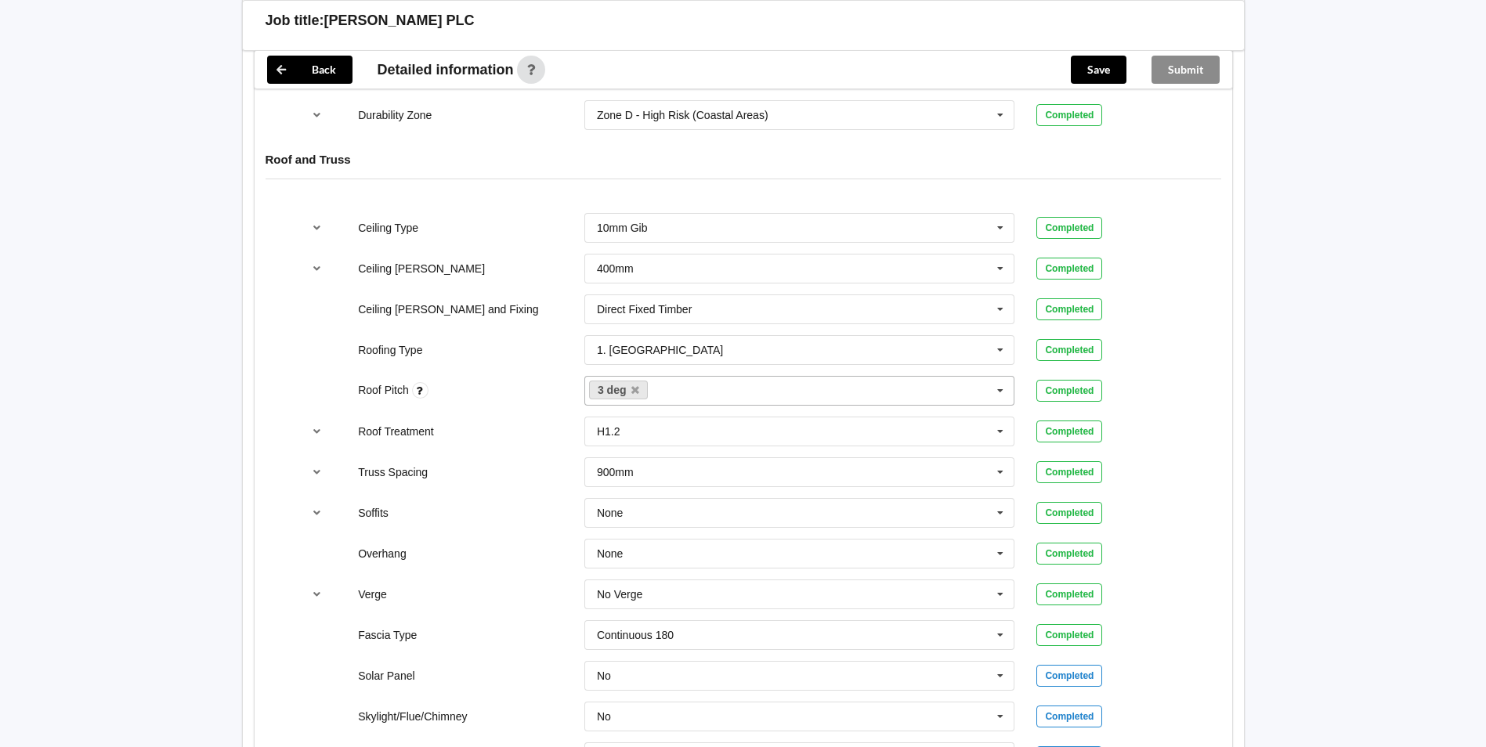
scroll to position [862, 0]
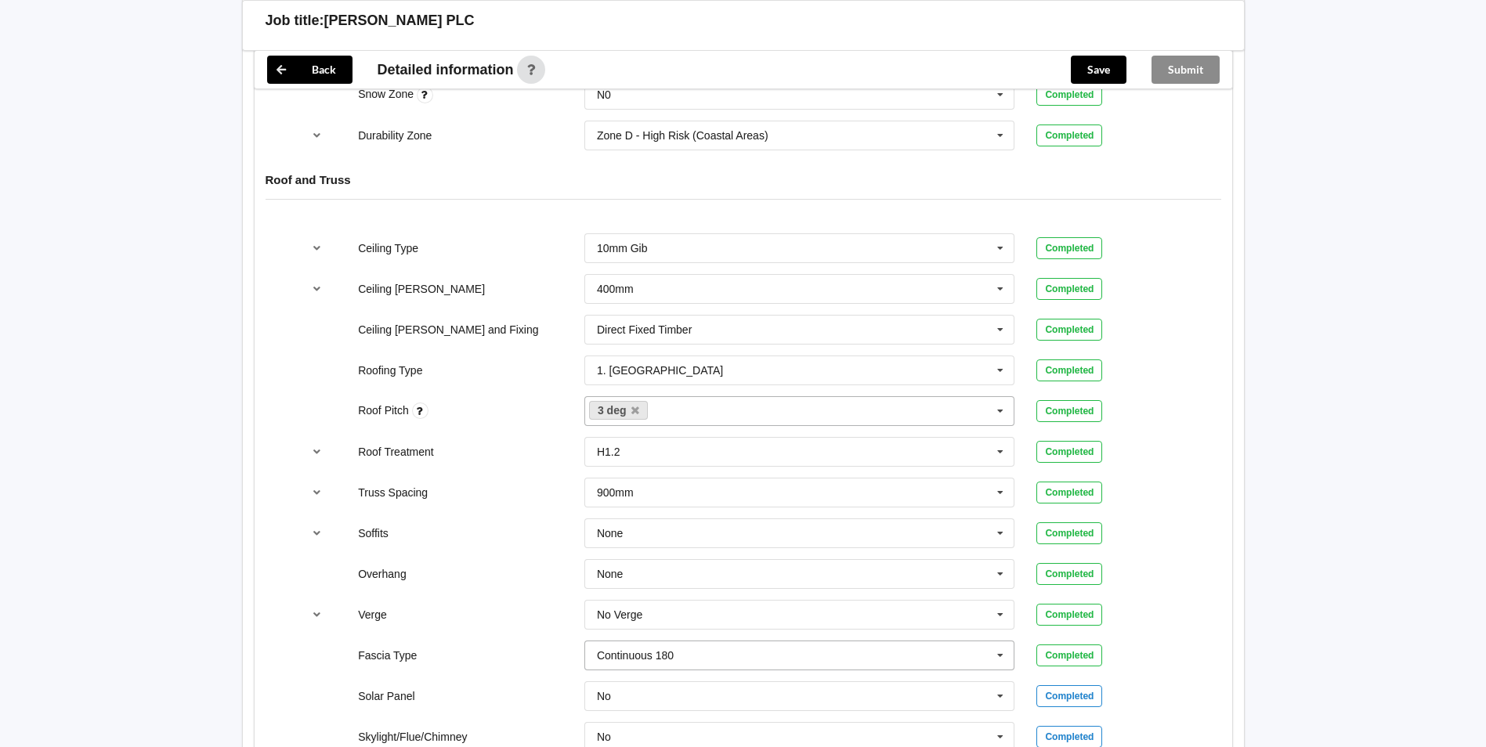
click at [999, 656] on icon at bounding box center [1001, 656] width 24 height 29
click at [1401, 503] on div "Back Delete Job title: [PERSON_NAME] PLC Customer name : Specific customer temp…" at bounding box center [743, 130] width 1486 height 1985
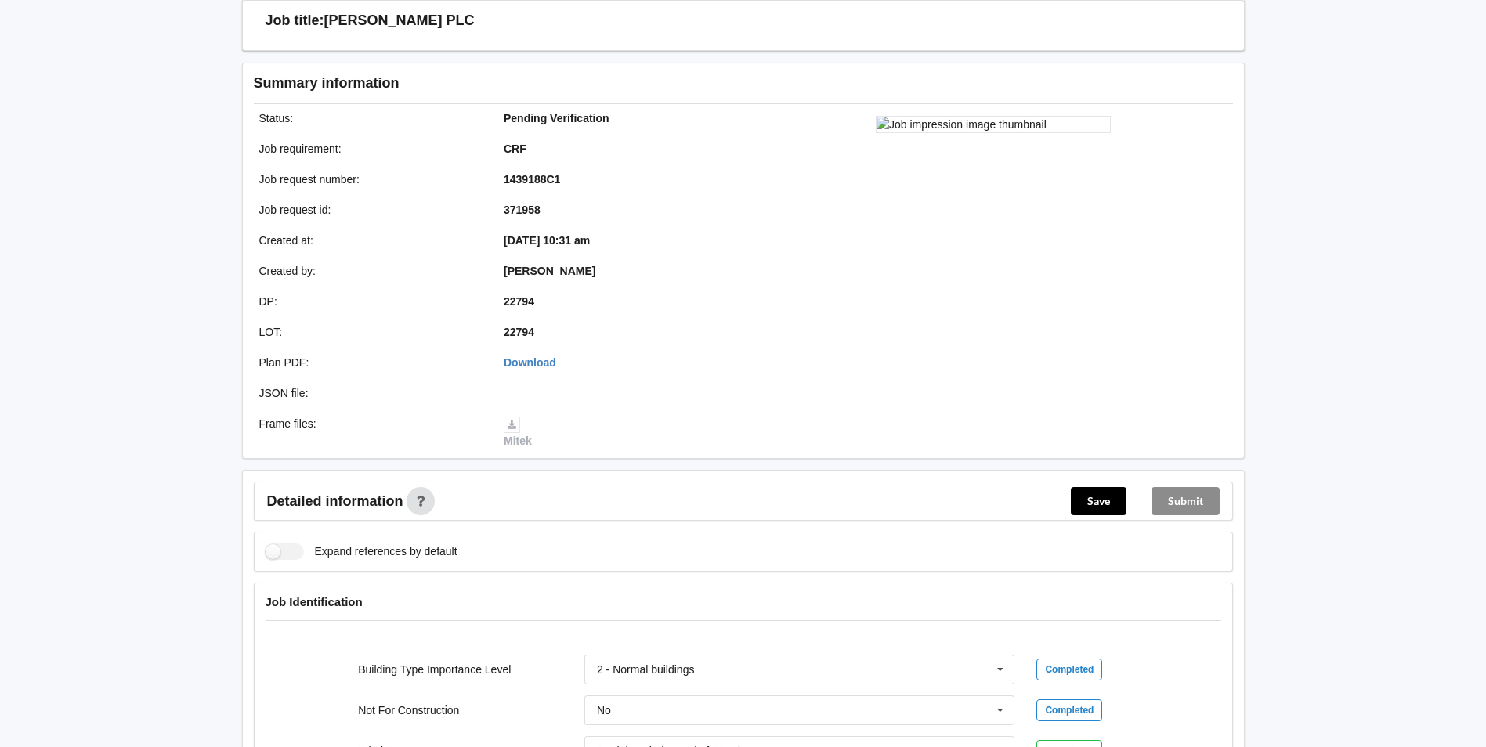
scroll to position [78, 0]
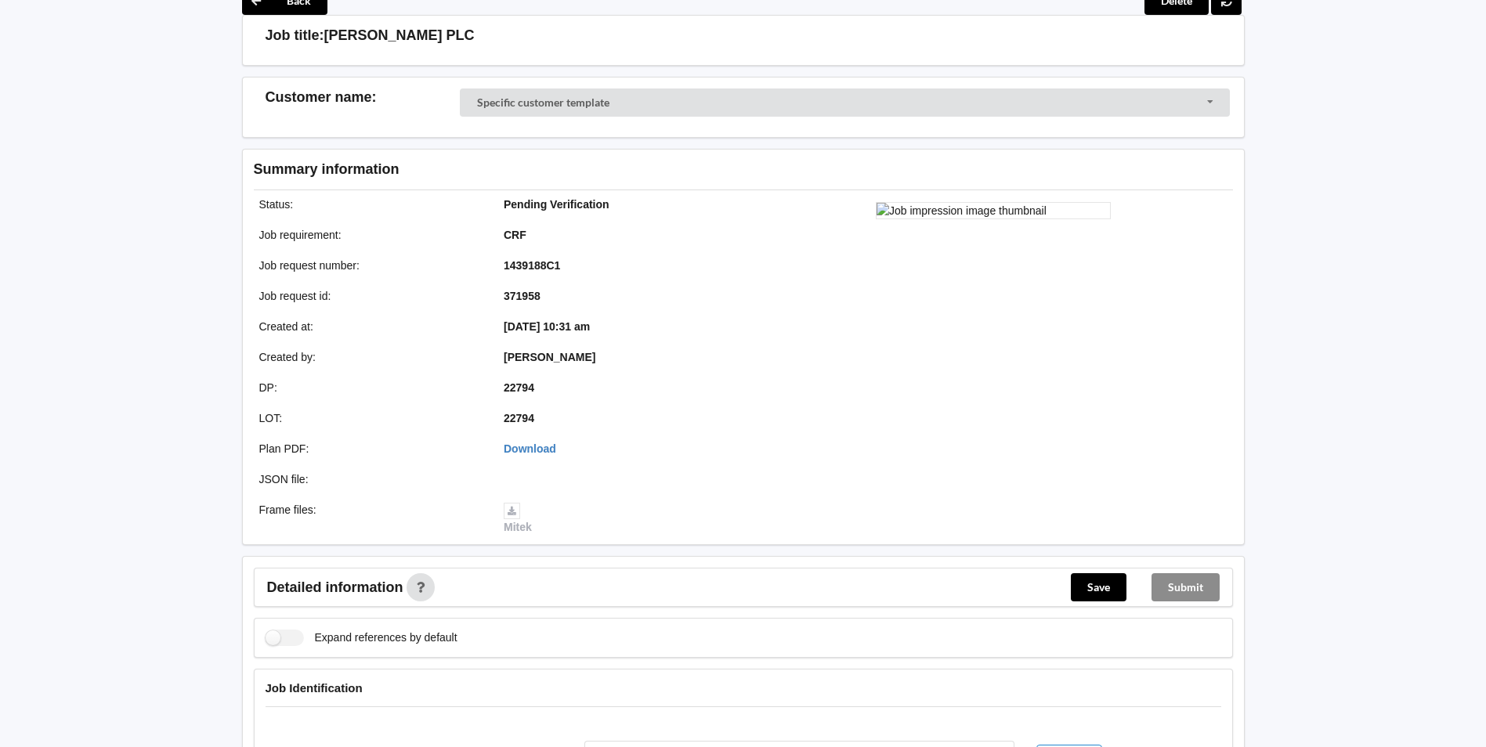
click at [1197, 595] on div "Submit" at bounding box center [1185, 588] width 93 height 38
click at [1098, 585] on button "Save" at bounding box center [1099, 587] width 56 height 28
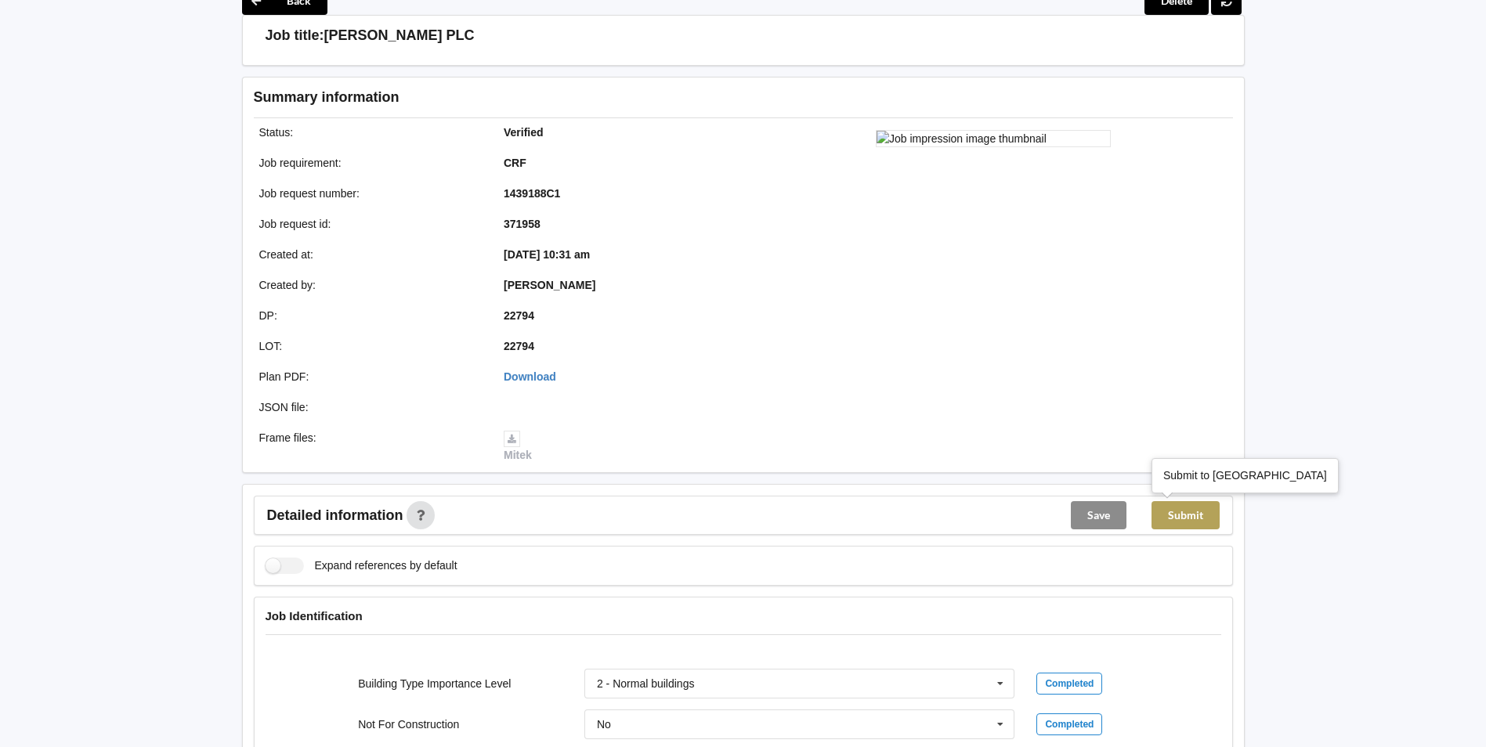
click at [1179, 508] on button "Submit" at bounding box center [1186, 515] width 68 height 28
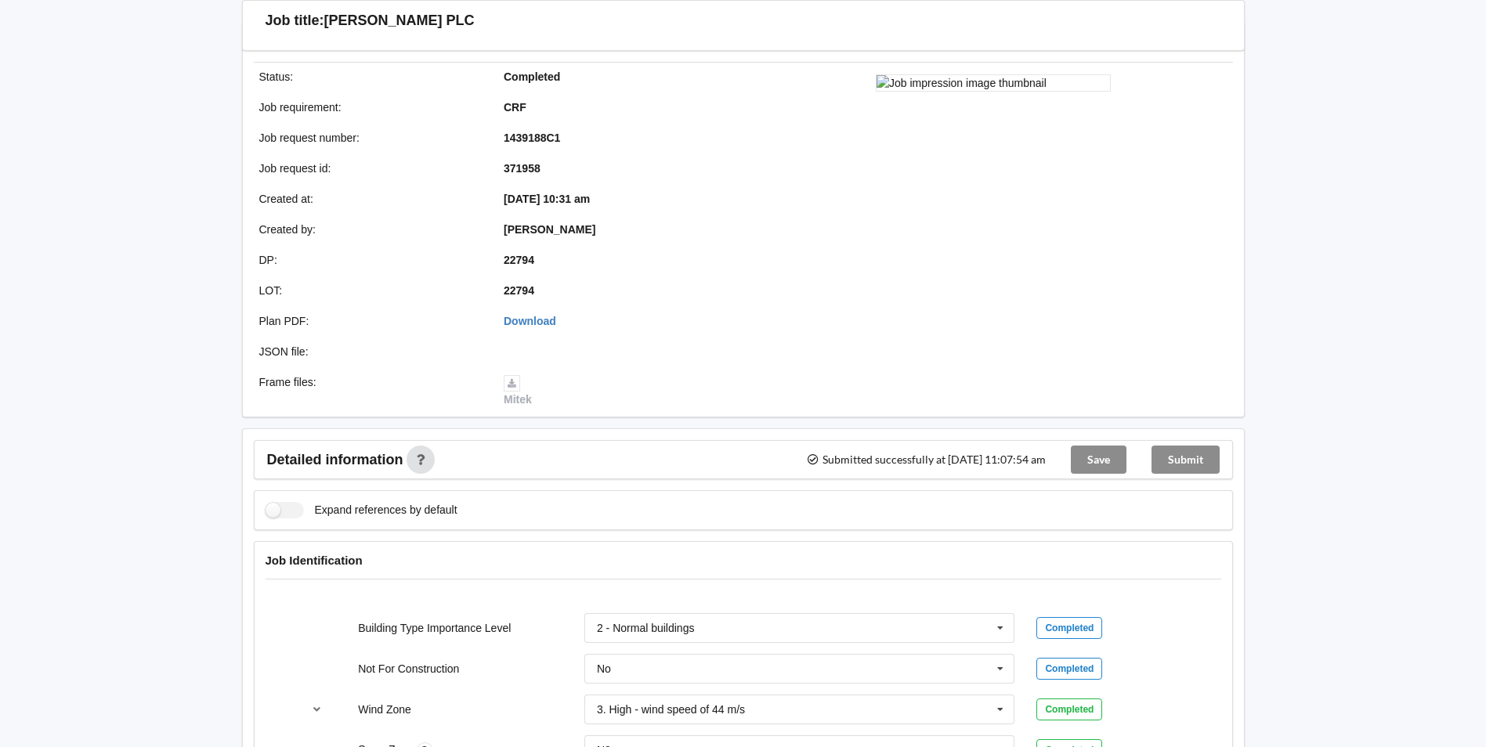
scroll to position [157, 0]
